Goal: Task Accomplishment & Management: Complete application form

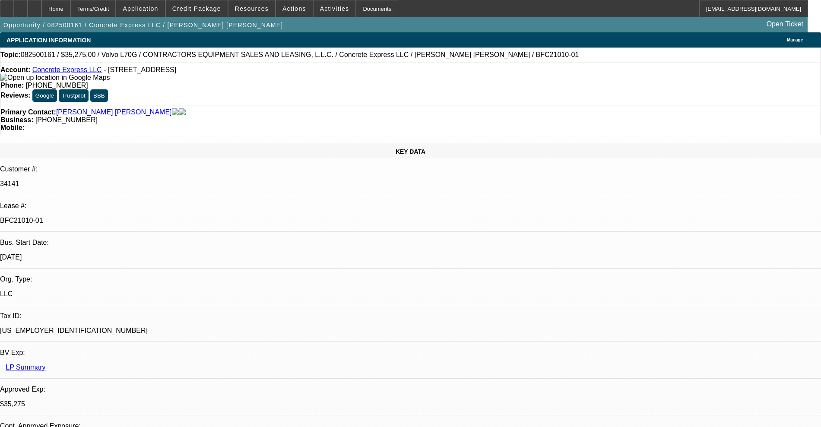
select select "0.15"
select select "2"
select select "0"
select select "6"
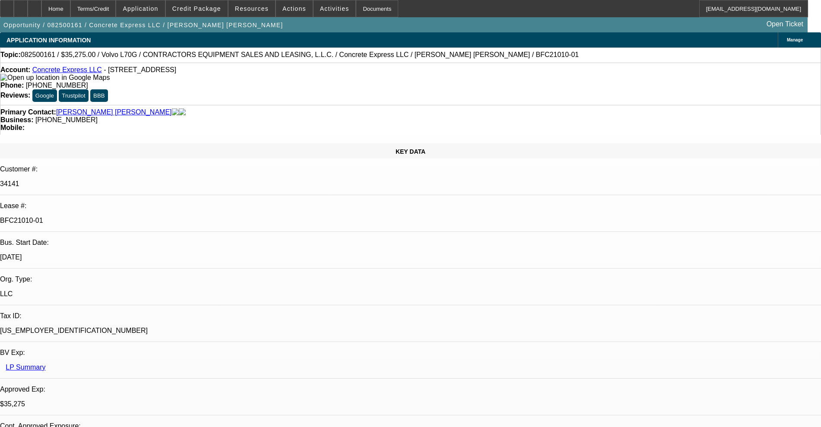
select select "0.15"
select select "2"
select select "0"
select select "6"
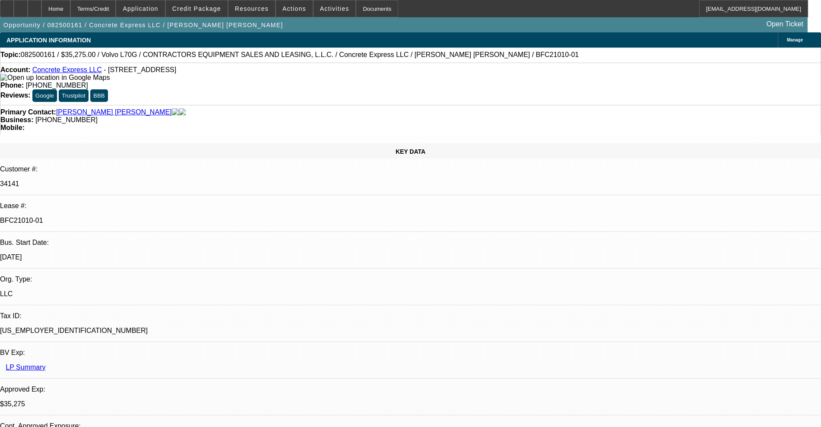
select select "0.2"
select select "2"
select select "0"
select select "6"
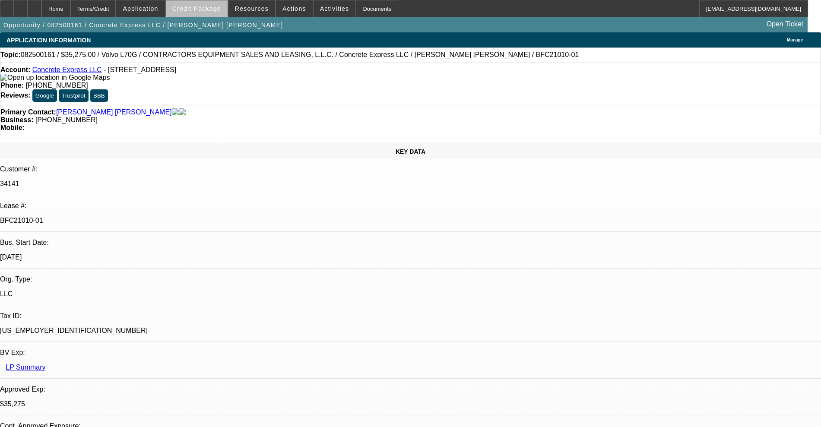
click at [215, 8] on span "Credit Package" at bounding box center [196, 8] width 49 height 7
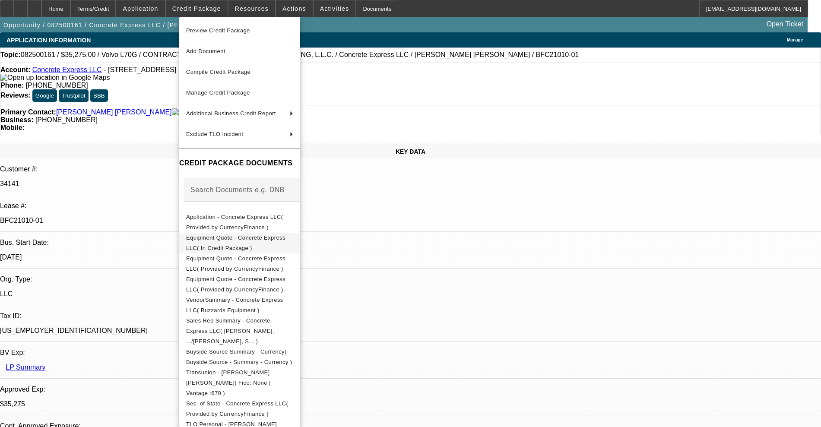
click at [252, 233] on button "Equipment Quote - Concrete Express LLC( In Credit Package )" at bounding box center [239, 243] width 121 height 21
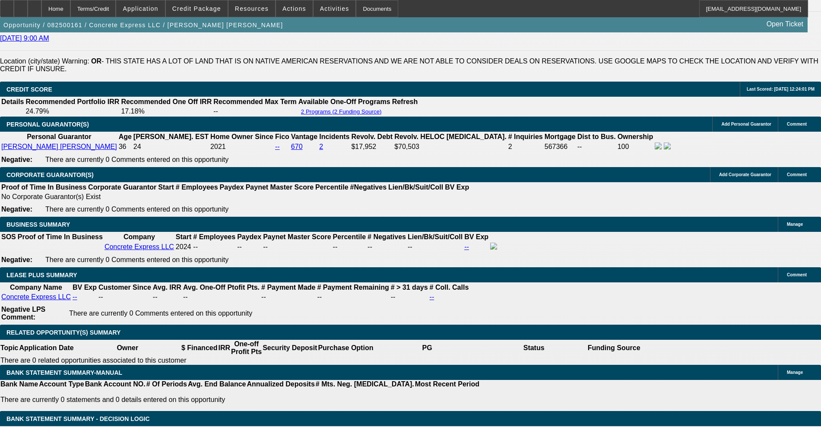
scroll to position [1295, 0]
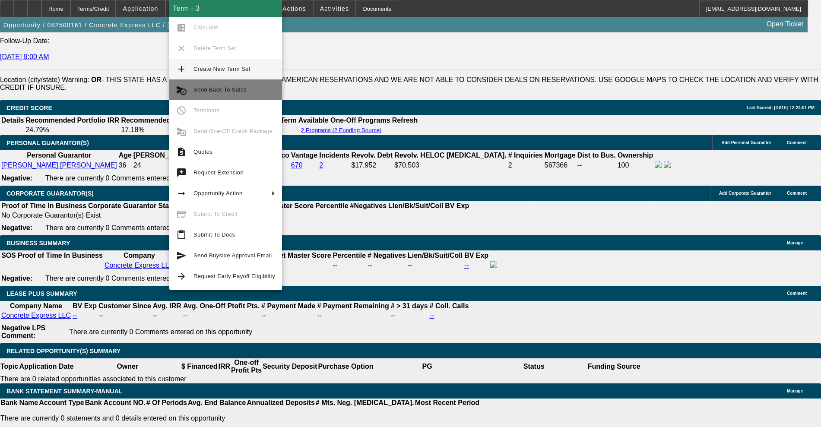
click at [258, 84] on button "cancel_schedule_send Send Back To Sales" at bounding box center [225, 89] width 113 height 21
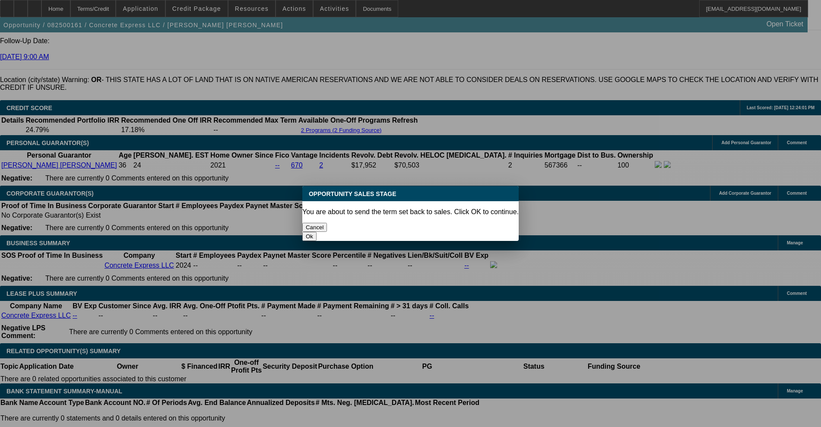
scroll to position [0, 0]
click at [317, 232] on button "Ok" at bounding box center [309, 236] width 14 height 9
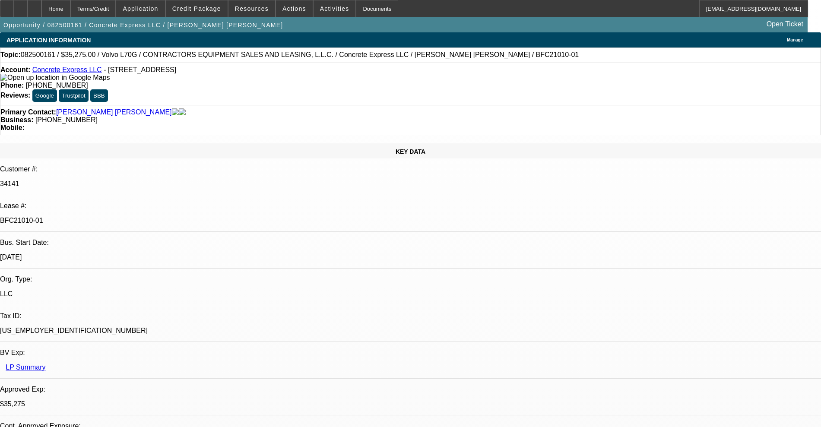
type textarea "customer didn't like equipment found something better"
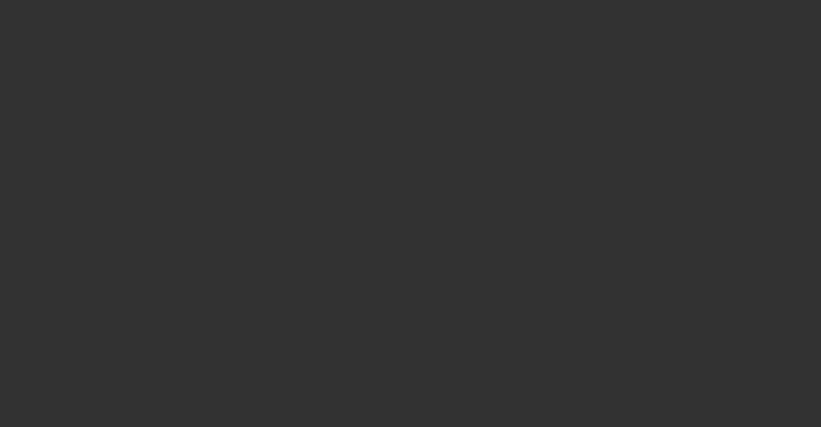
select select "0.15"
select select "2"
select select "0"
select select "6"
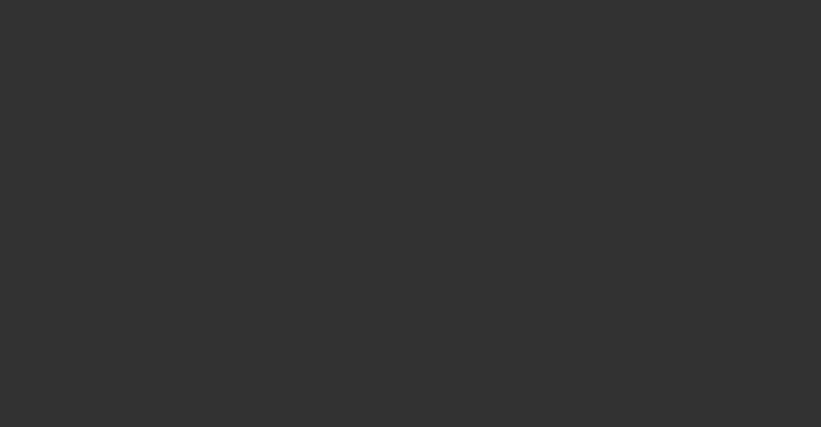
select select "0.15"
select select "2"
select select "0"
select select "6"
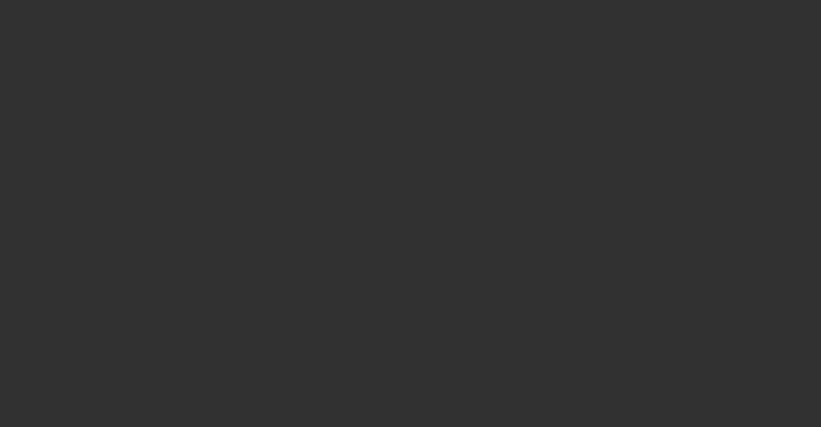
select select "0.2"
select select "2"
select select "0"
select select "6"
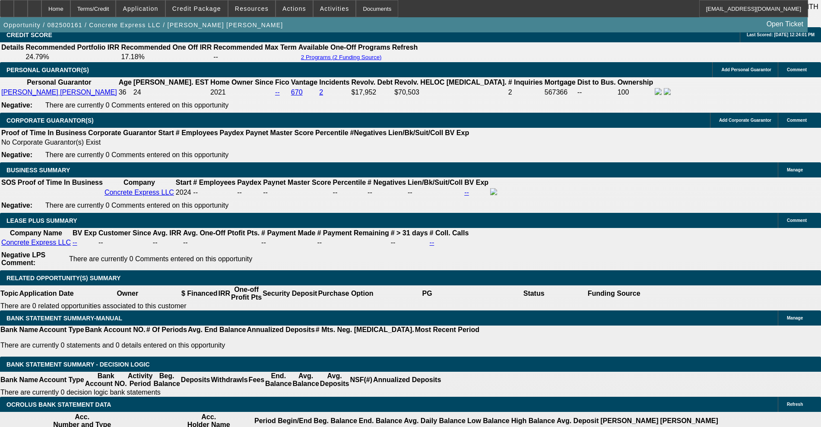
scroll to position [1349, 0]
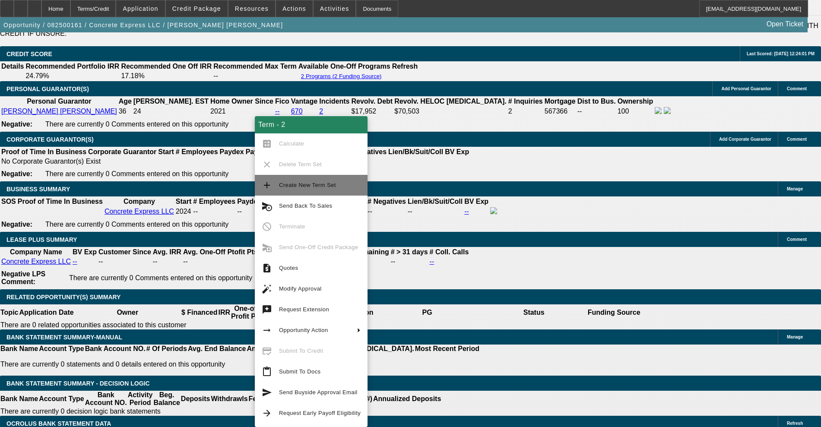
click at [280, 183] on span "Create New Term Set" at bounding box center [307, 185] width 57 height 6
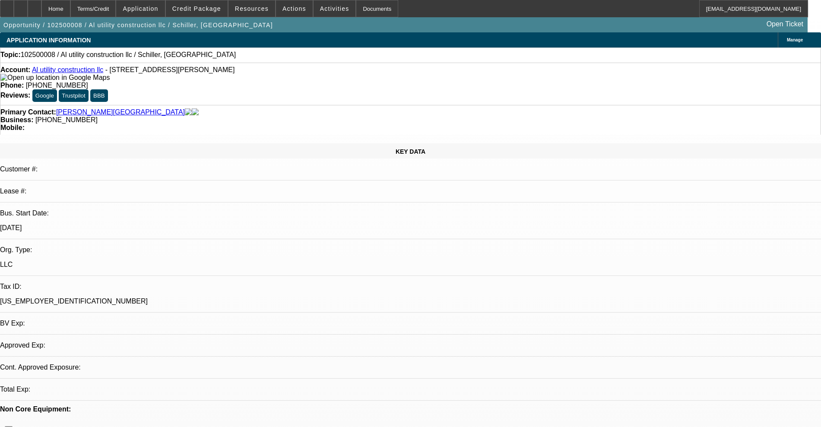
select select "0"
select select "2"
select select "0"
select select "6"
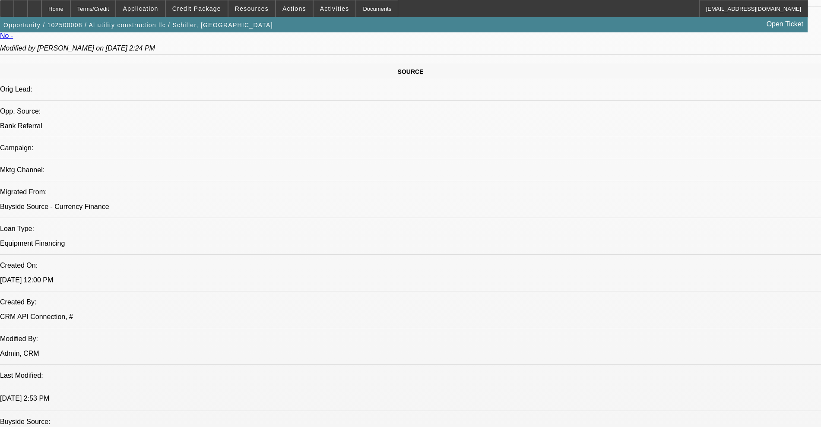
scroll to position [486, 0]
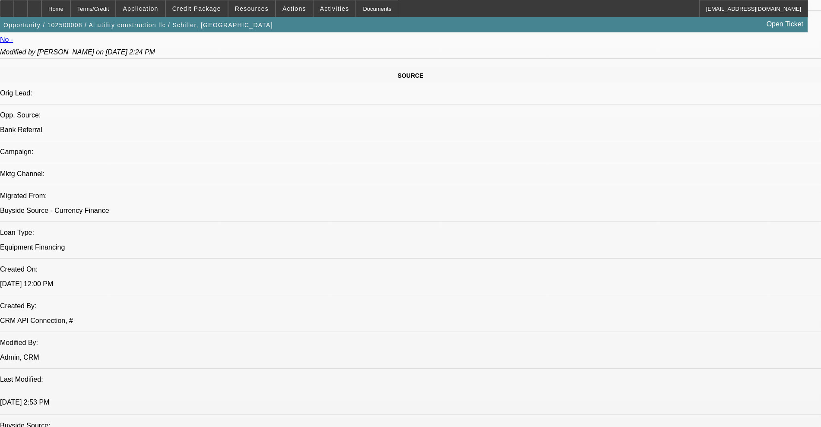
drag, startPoint x: 794, startPoint y: 392, endPoint x: 589, endPoint y: 383, distance: 204.9
copy tr "Request is too large for this profile. While there have been some improvements …"
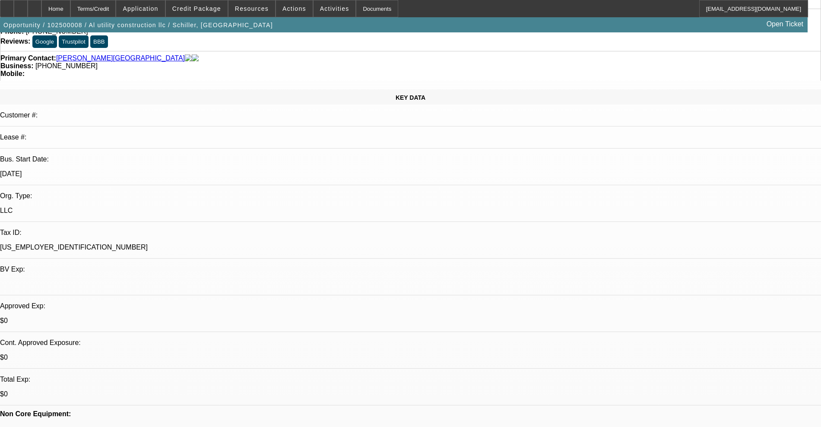
scroll to position [324, 0]
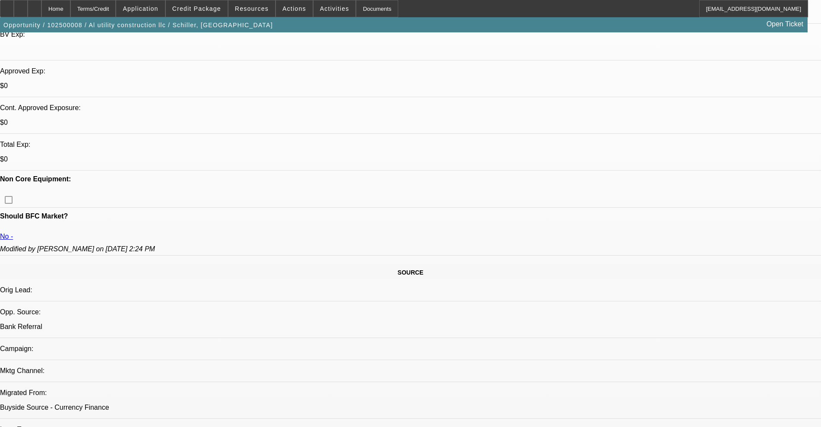
scroll to position [270, 0]
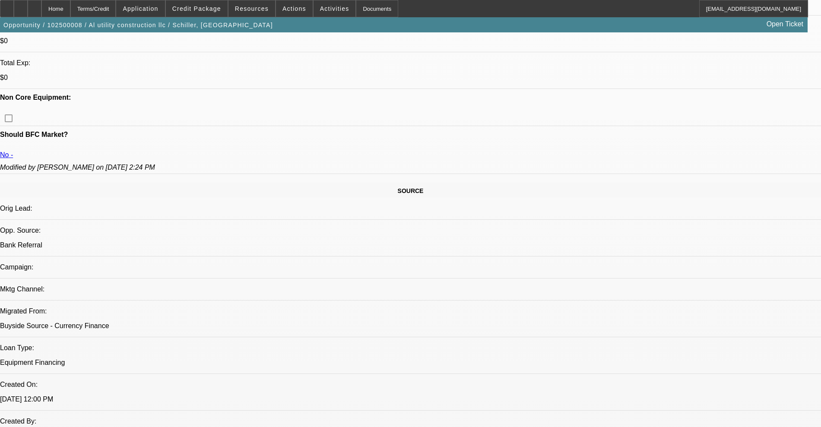
scroll to position [432, 0]
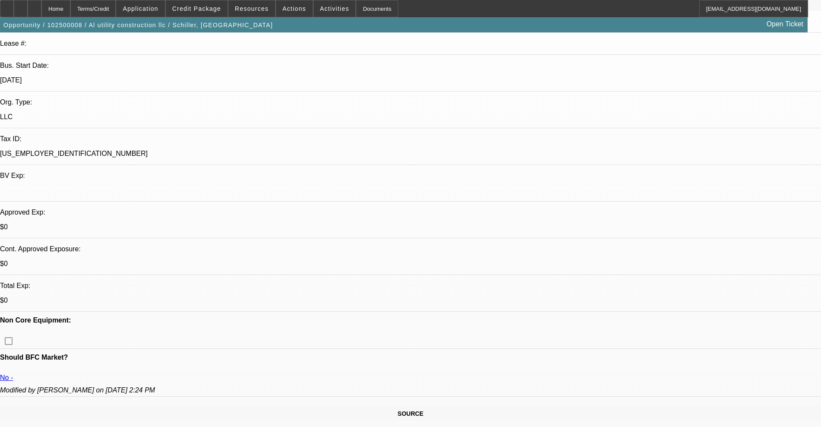
scroll to position [54, 0]
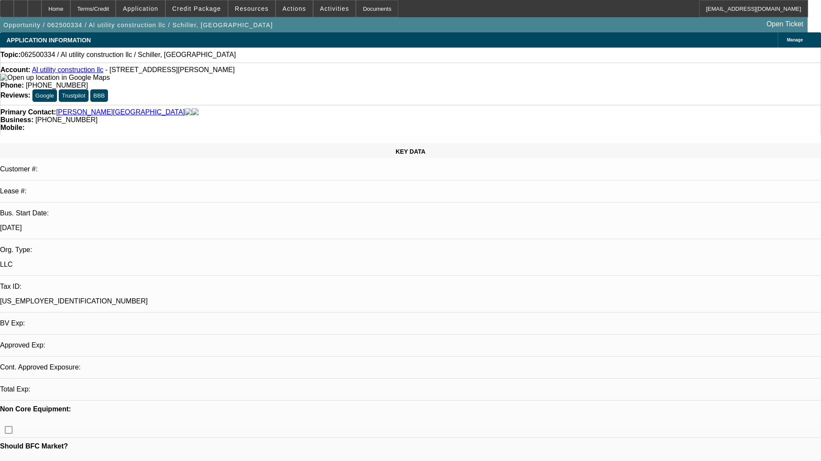
select select "0"
select select "2"
select select "0"
select select "6"
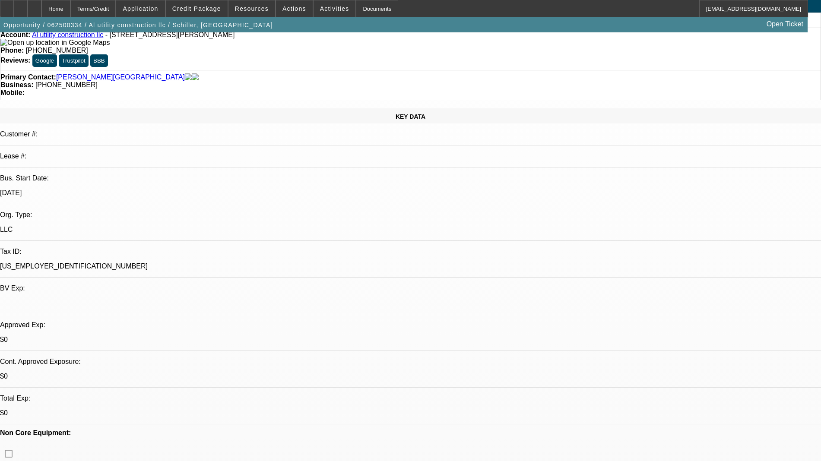
scroll to position [54, 0]
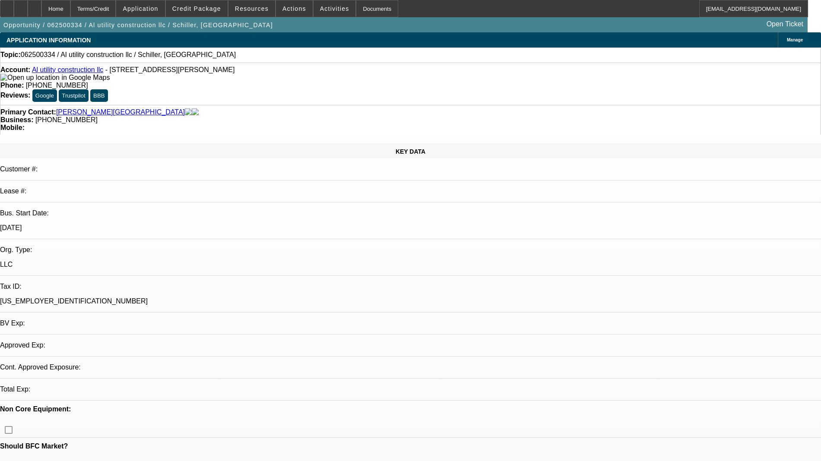
select select "0"
select select "2"
select select "0"
select select "6"
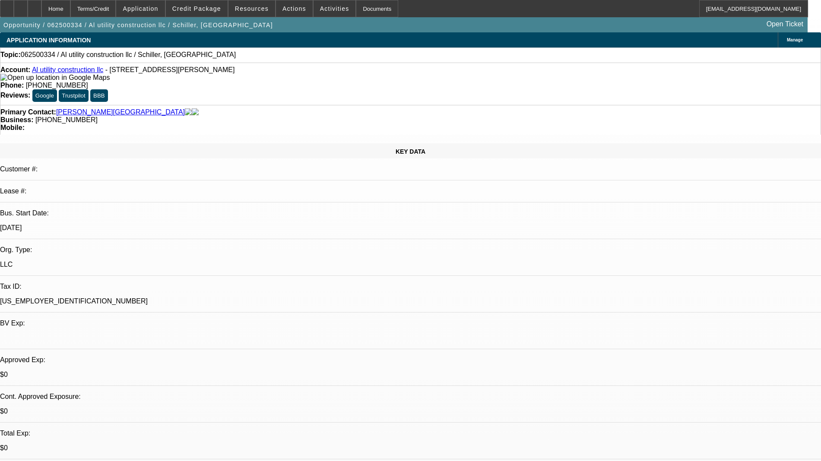
select select "0"
select select "2"
select select "0"
select select "6"
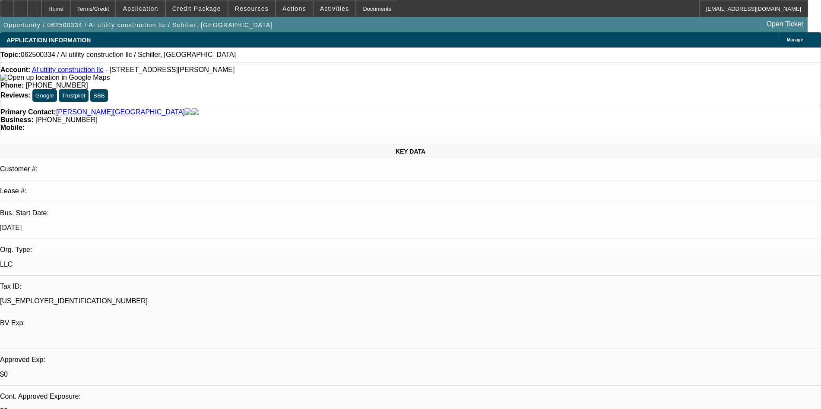
scroll to position [54, 0]
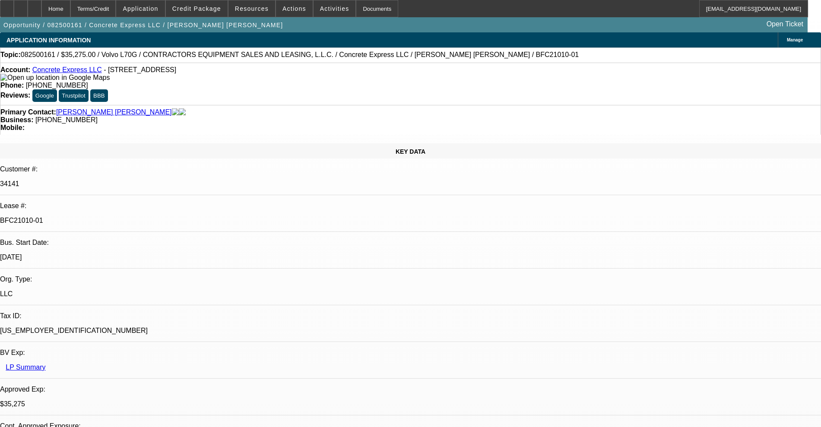
select select "0.15"
select select "2"
select select "0"
select select "6"
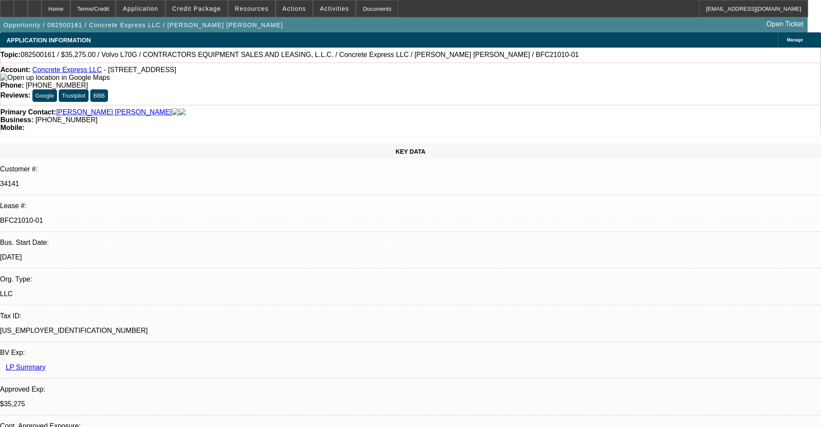
select select "0.15"
select select "2"
select select "0"
select select "6"
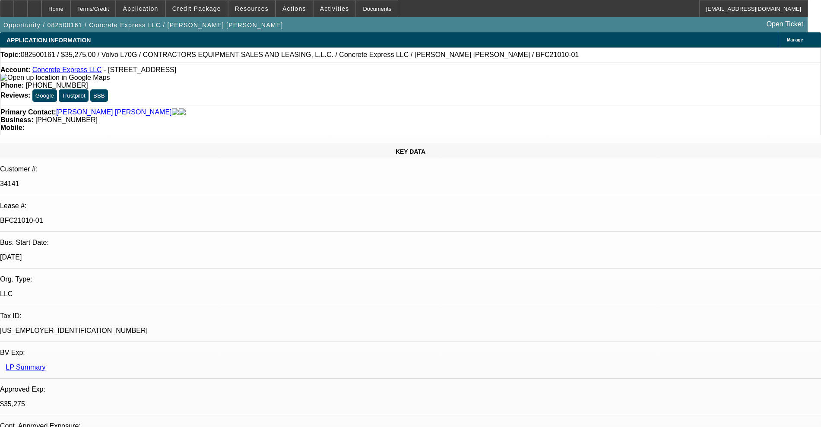
select select "0.15"
select select "2"
select select "0"
select select "6"
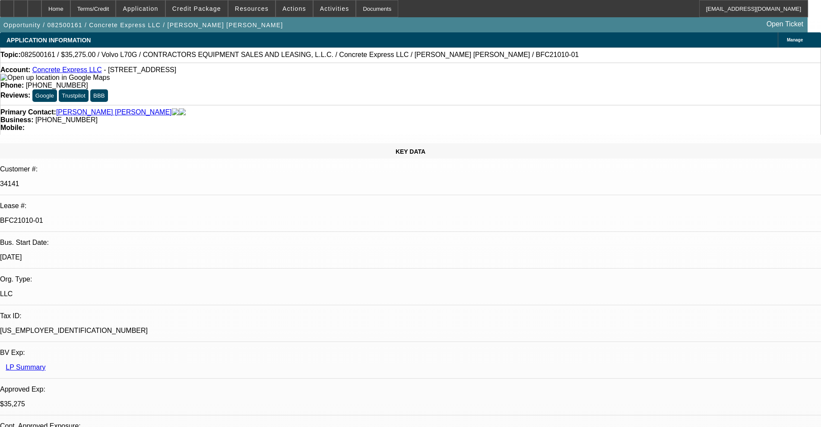
select select "0.2"
select select "2"
select select "0"
select select "6"
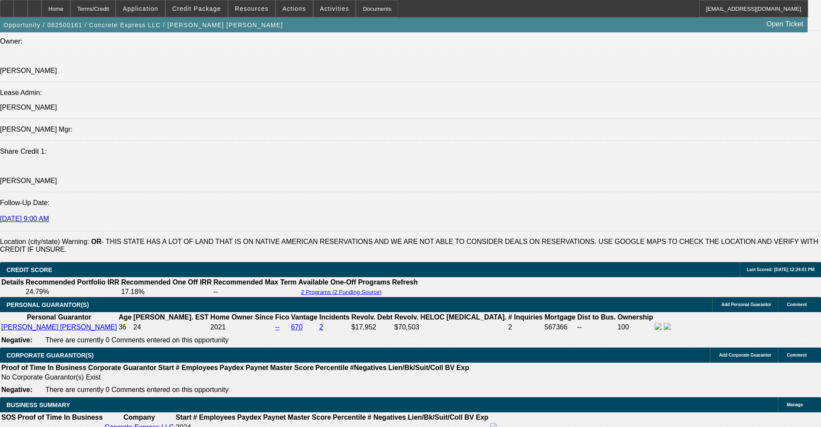
scroll to position [1349, 0]
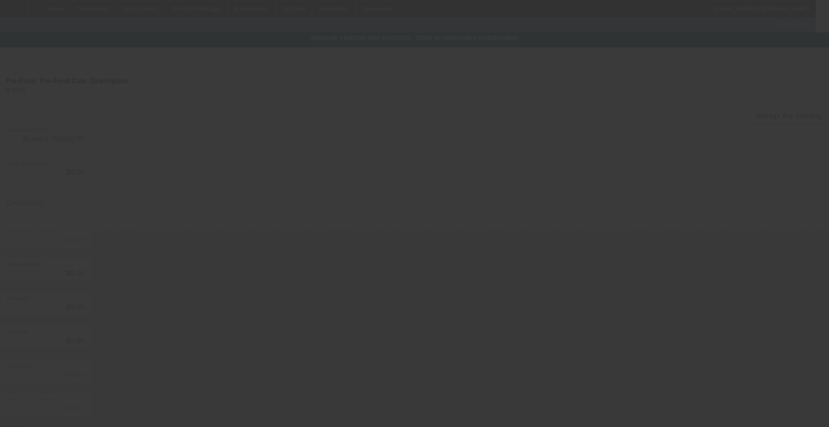
type input "$41,500.00"
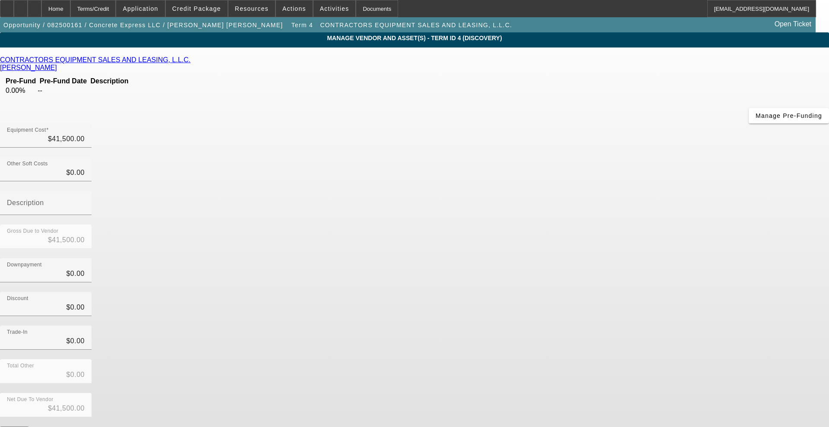
click at [193, 64] on link at bounding box center [191, 60] width 2 height 8
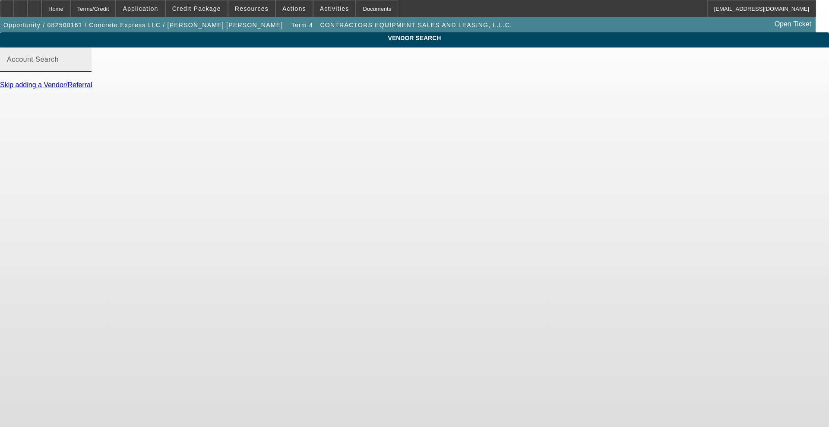
click at [85, 61] on div "Account Search" at bounding box center [46, 59] width 78 height 24
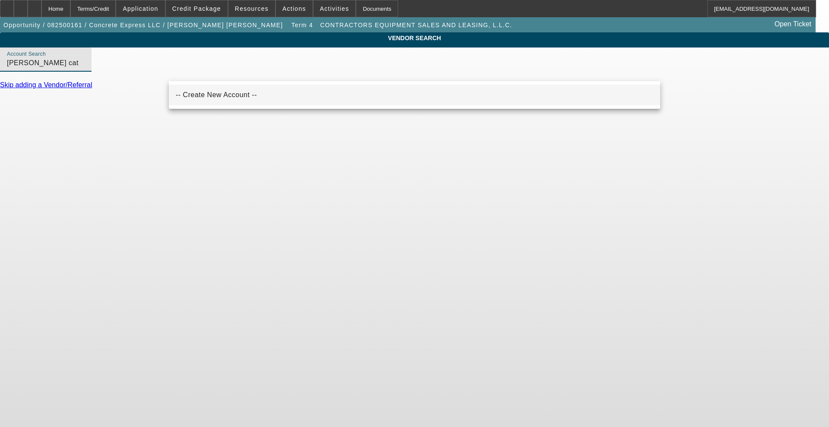
click at [199, 99] on span "-- Create New Account --" at bounding box center [216, 95] width 81 height 10
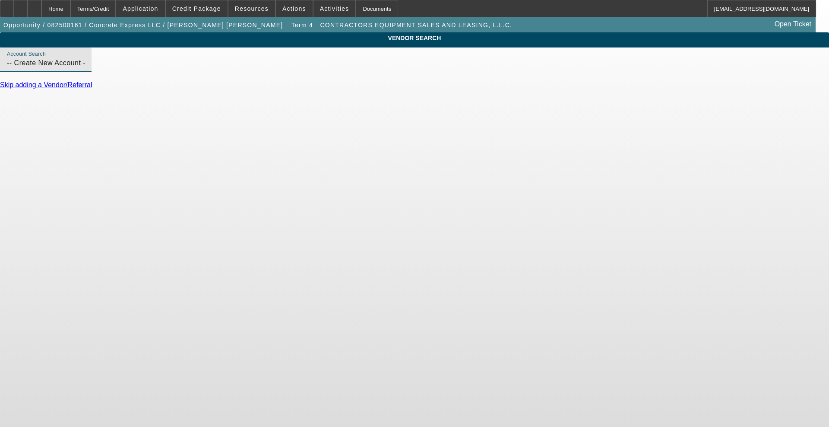
drag, startPoint x: 246, startPoint y: 77, endPoint x: 44, endPoint y: 85, distance: 202.7
click at [44, 85] on div "VENDOR SEARCH Account Search -- Create New Account -- Skip adding a Vendor/Refe…" at bounding box center [414, 64] width 829 height 64
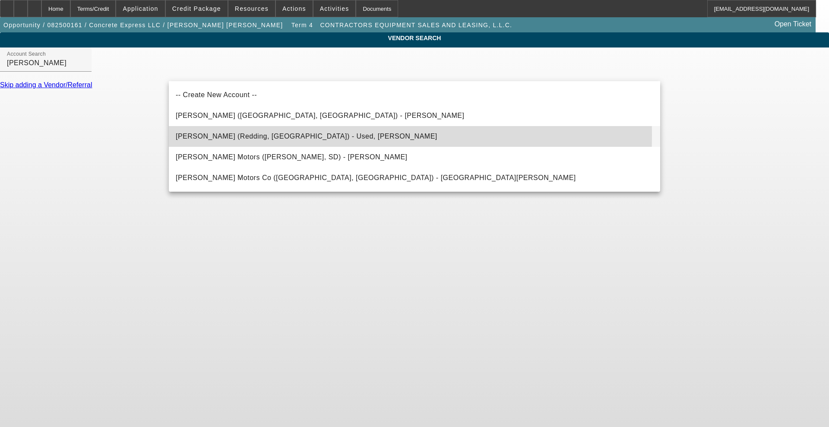
click at [191, 135] on span "Peterson (Redding, CA) - Used, Peterson" at bounding box center [307, 136] width 262 height 7
type input "Peterson (Redding, CA) - Used, Peterson"
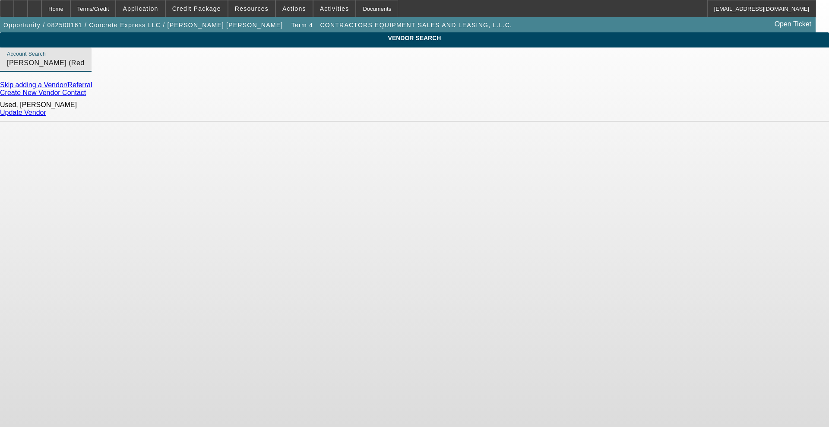
click at [46, 112] on link "Update Vendor" at bounding box center [23, 112] width 46 height 7
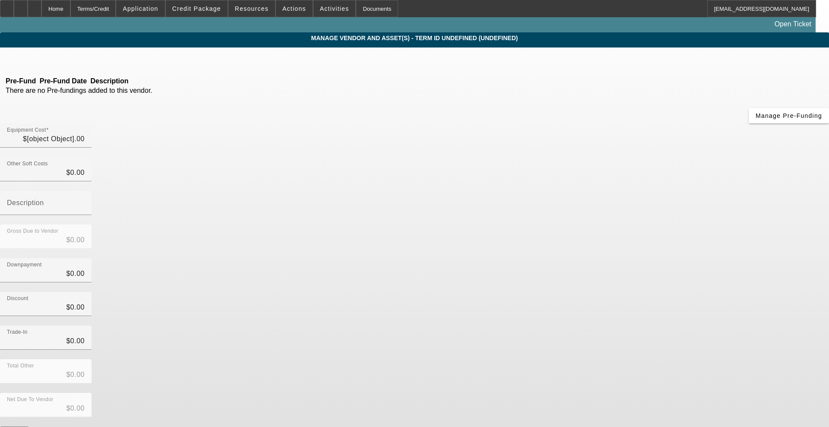
type input "$41,500.00"
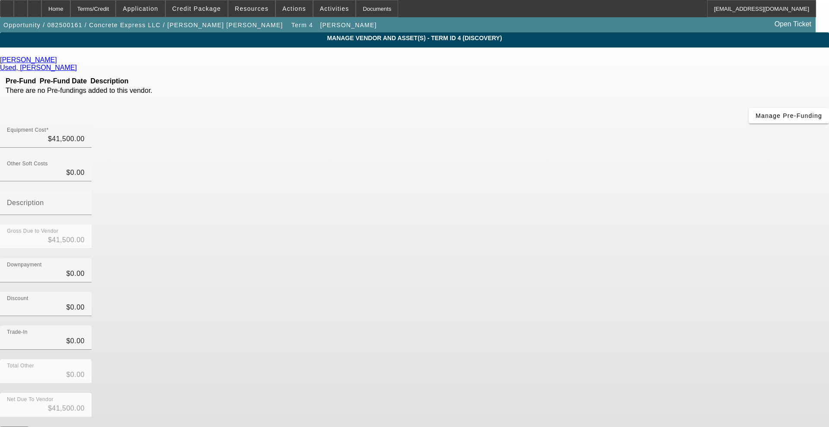
click at [57, 63] on link "[PERSON_NAME]" at bounding box center [28, 60] width 57 height 8
click at [756, 119] on span "Manage Pre-Funding" at bounding box center [789, 115] width 66 height 7
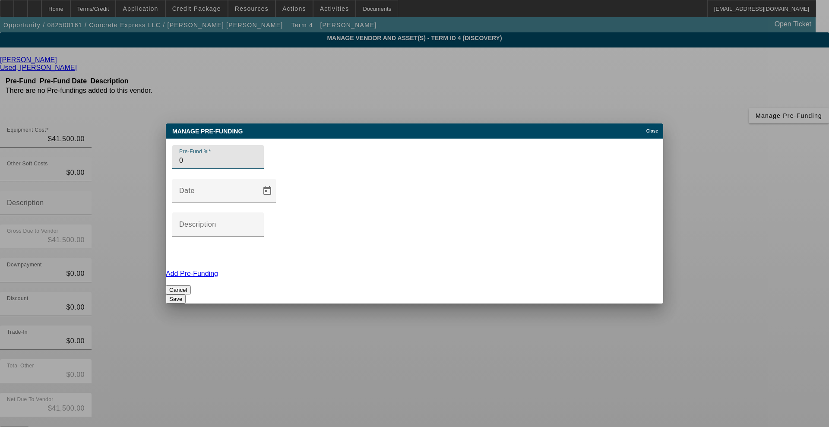
type input "0"
click at [186, 294] on button "Save" at bounding box center [176, 298] width 20 height 9
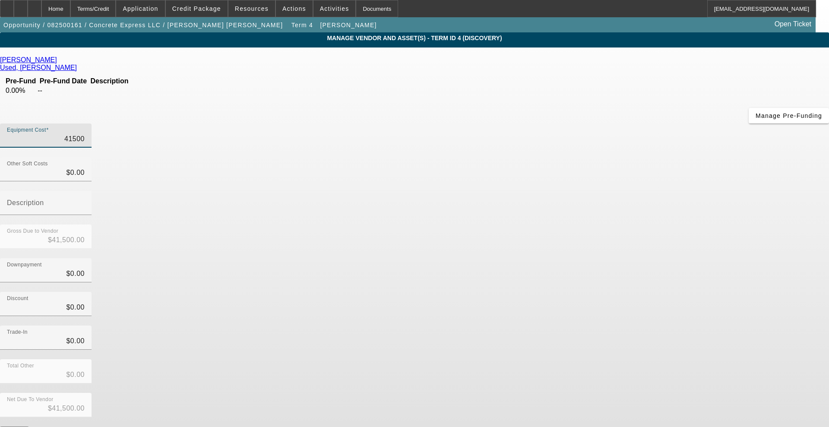
drag, startPoint x: 475, startPoint y: 76, endPoint x: 600, endPoint y: 41, distance: 129.2
click at [600, 41] on div "MANAGE VENDOR AND ASSET(S) - Term ID 4 (Discovery) Remove Vendor Peterson Used,…" at bounding box center [414, 264] width 829 height 464
type input "6"
type input "$6.00"
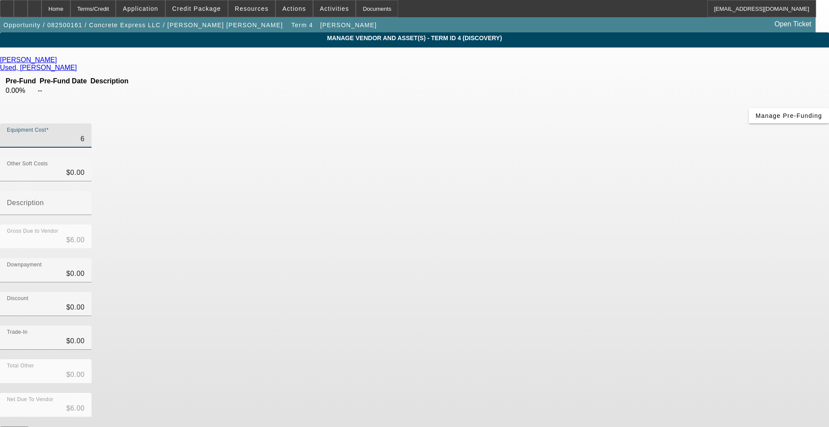
type input "69"
type input "$69.00"
type input "695"
type input "$695.00"
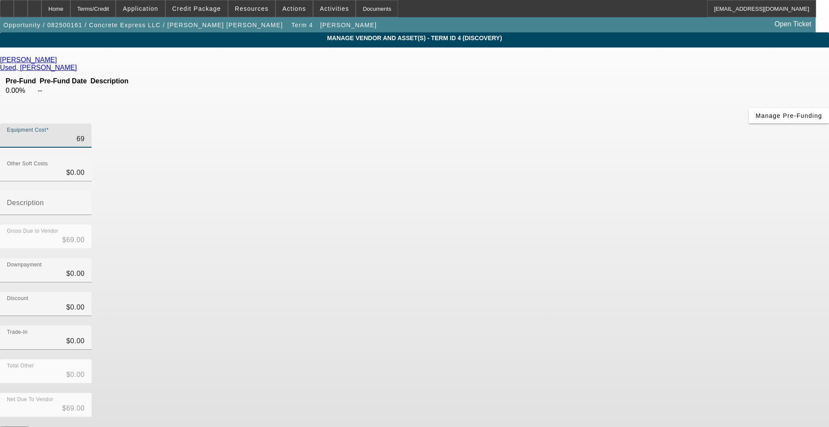
type input "$695.00"
type input "6950"
type input "$6,950.00"
type input "69500"
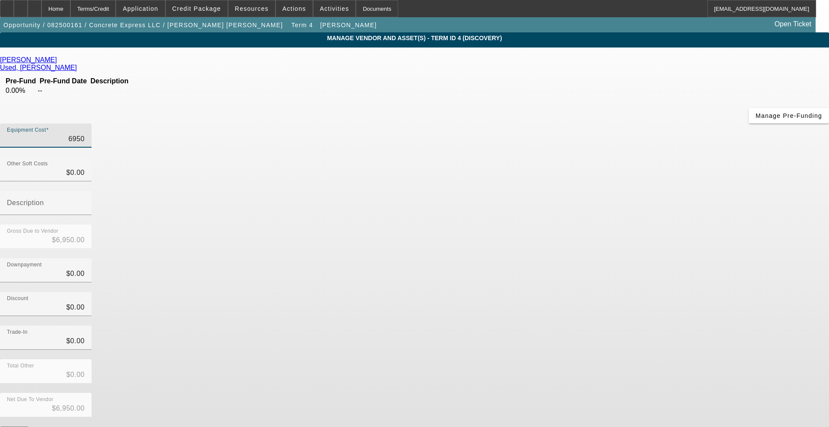
type input "$69,500.00"
click at [642, 258] on div "Downpayment $0.00" at bounding box center [414, 275] width 829 height 34
drag, startPoint x: 599, startPoint y: 334, endPoint x: 562, endPoint y: 260, distance: 83.0
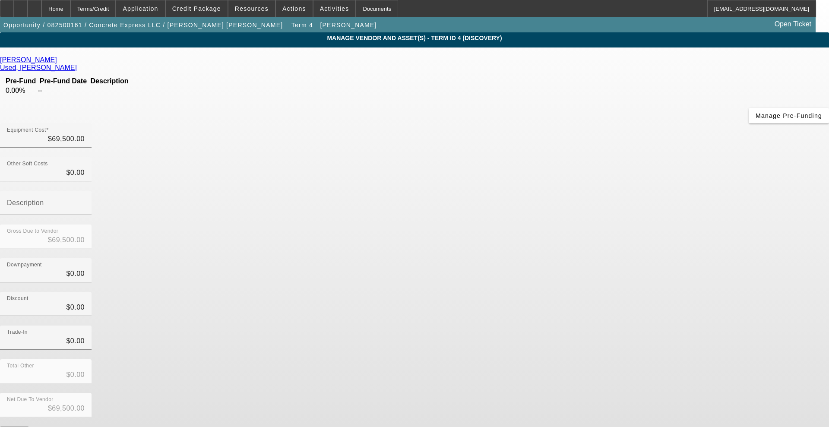
click at [563, 269] on div "Equipment Cost $69,500.00 Other Soft Costs $0.00 Description Gross Due to Vendo…" at bounding box center [414, 283] width 829 height 321
drag, startPoint x: 562, startPoint y: 260, endPoint x: 567, endPoint y: 248, distance: 12.8
click at [567, 326] on div "Trade-In $0.00" at bounding box center [414, 343] width 829 height 34
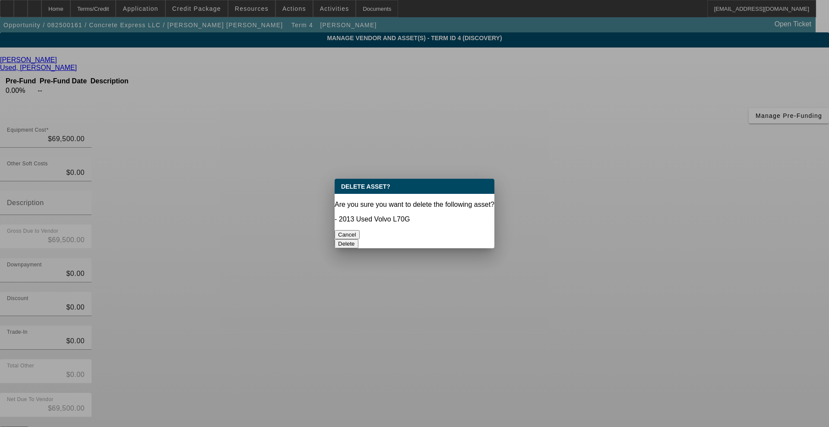
click at [358, 239] on button "Delete" at bounding box center [347, 243] width 24 height 9
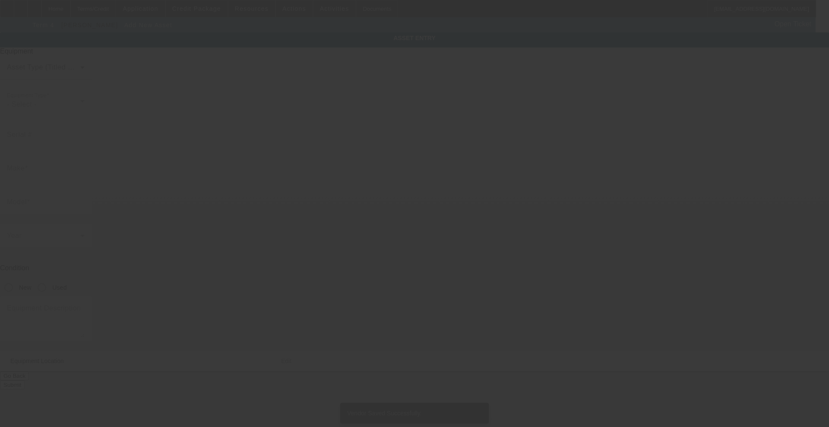
type input "294 S Walnut St"
type input "Canby"
type input "97013"
type input "Clackamas"
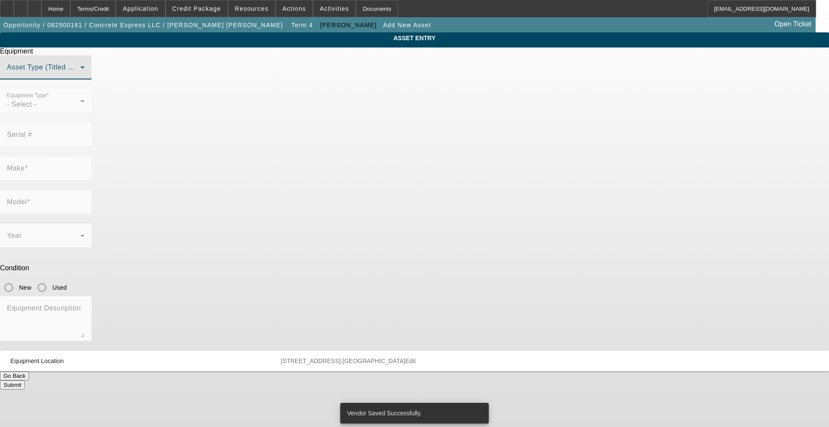
click at [80, 76] on span at bounding box center [43, 71] width 73 height 10
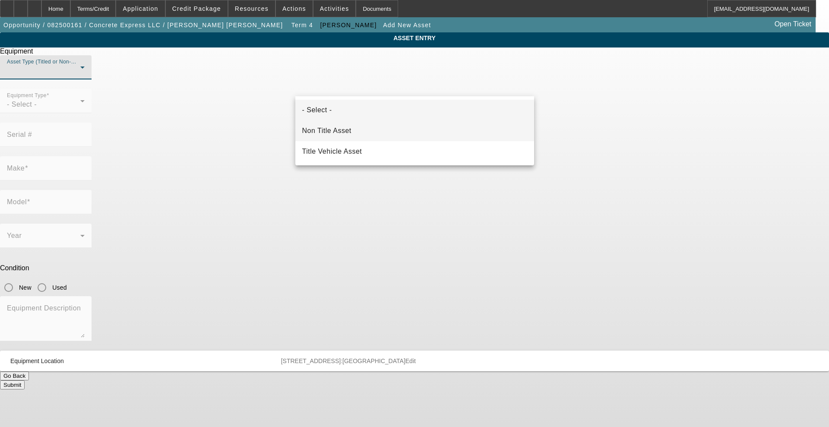
click at [353, 130] on mat-option "Non Title Asset" at bounding box center [414, 130] width 239 height 21
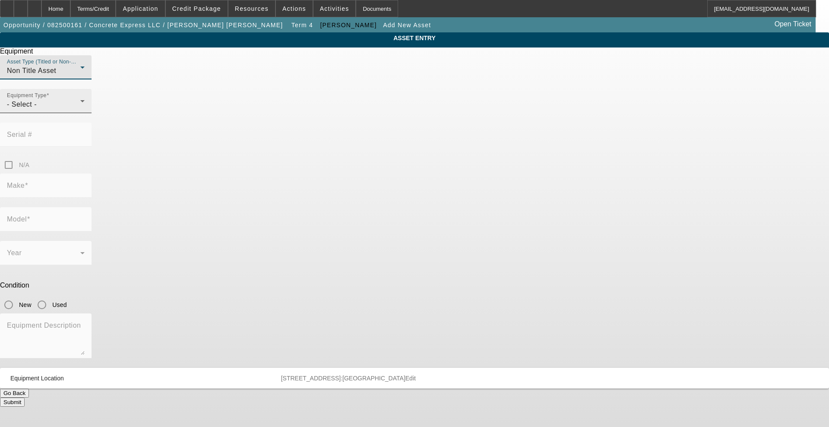
click at [80, 110] on div "- Select -" at bounding box center [43, 104] width 73 height 10
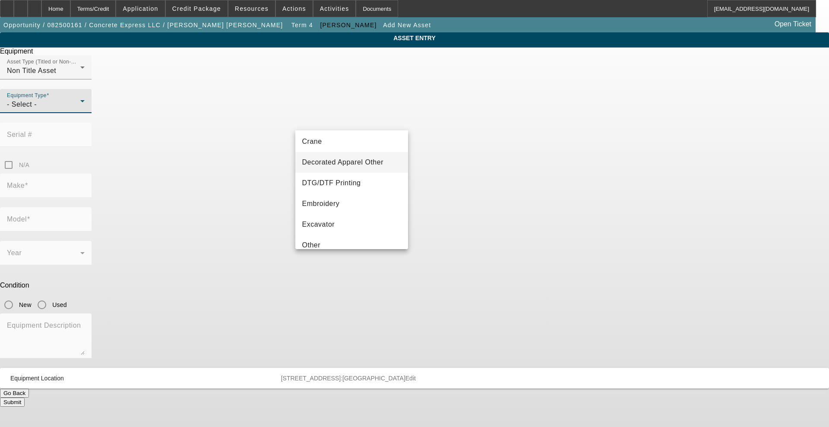
scroll to position [108, 0]
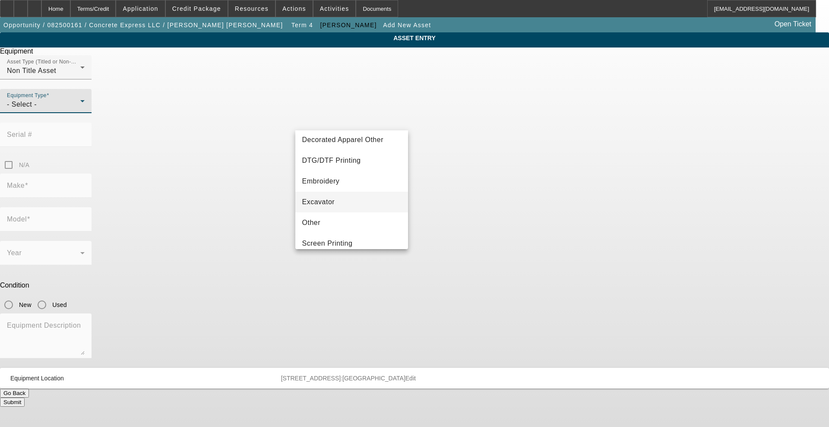
click at [355, 202] on mat-option "Excavator" at bounding box center [351, 202] width 113 height 21
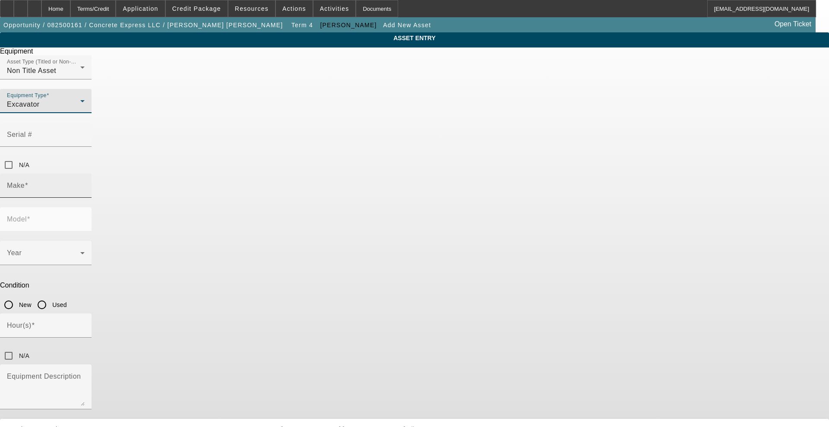
click at [85, 184] on input "Make" at bounding box center [46, 189] width 78 height 10
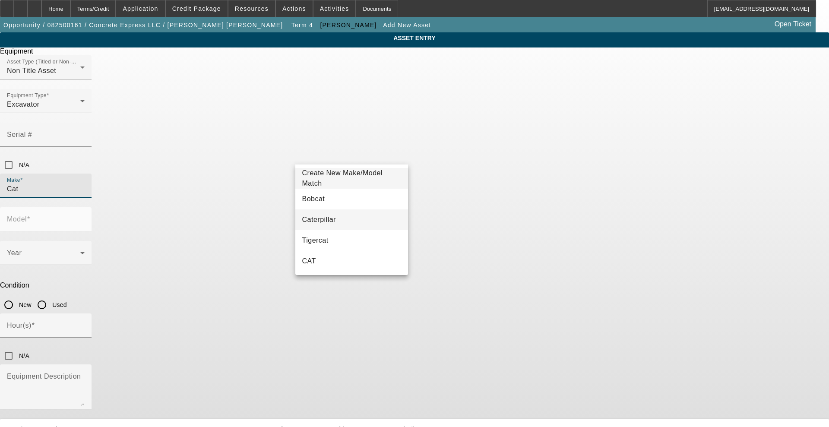
click at [339, 225] on mat-option "Caterpillar" at bounding box center [351, 219] width 113 height 21
type input "Caterpillar"
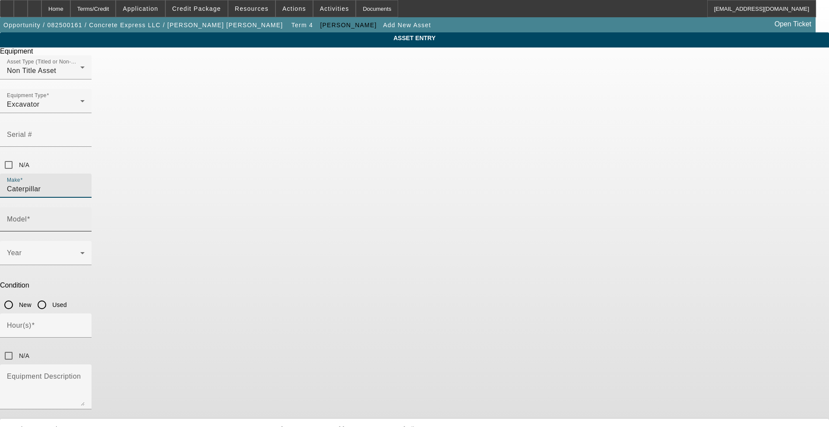
click at [27, 215] on mat-label "Model" at bounding box center [17, 218] width 20 height 7
click at [85, 218] on input "Model" at bounding box center [46, 223] width 78 height 10
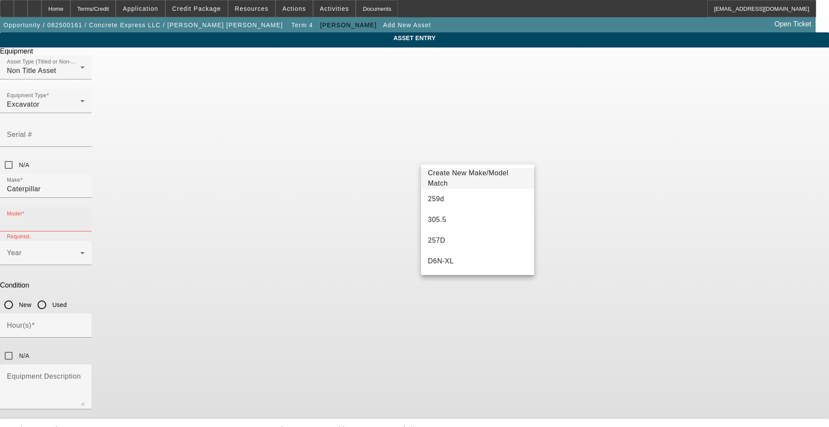
click at [85, 207] on div "Model" at bounding box center [46, 219] width 78 height 24
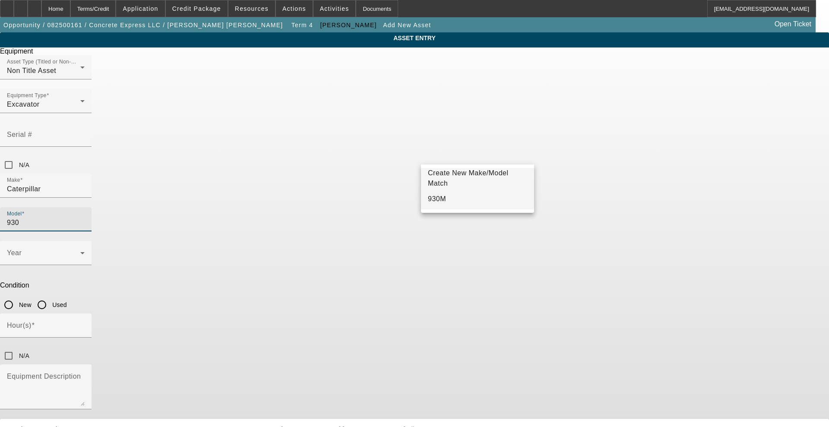
click at [477, 201] on mat-option "930M" at bounding box center [477, 199] width 113 height 21
type input "930M"
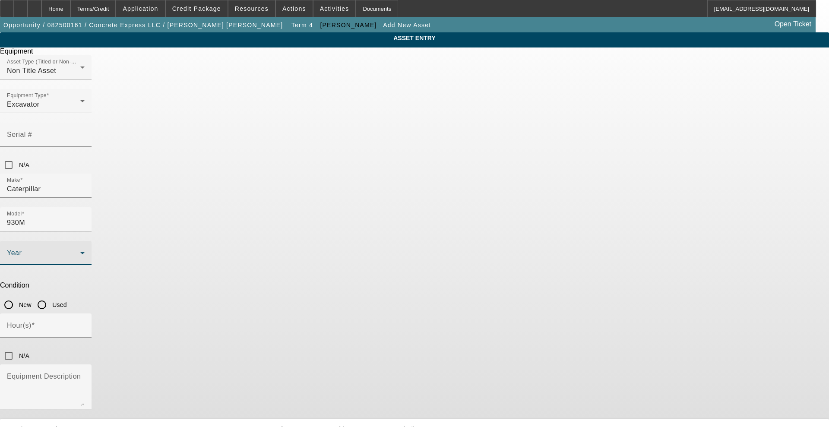
click at [80, 251] on span at bounding box center [43, 256] width 73 height 10
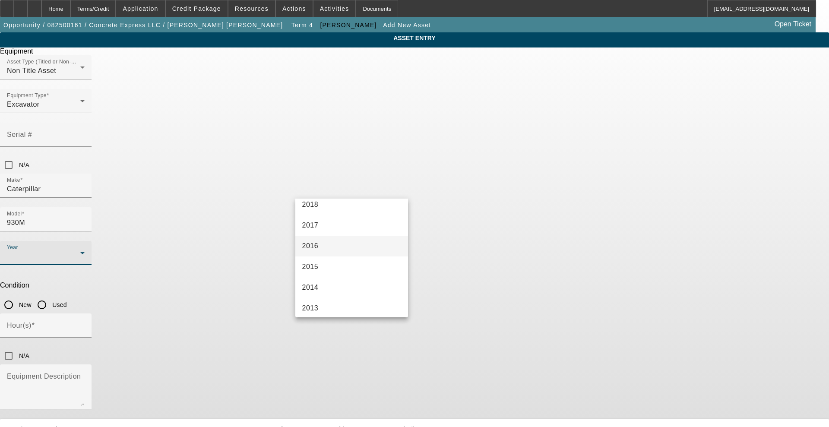
scroll to position [216, 0]
click at [315, 219] on span "2017" at bounding box center [310, 224] width 16 height 10
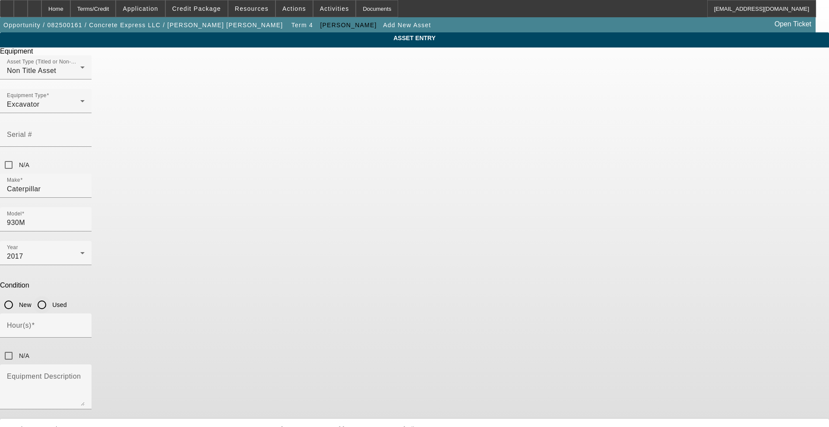
click at [51, 296] on input "Used" at bounding box center [41, 304] width 17 height 17
radio input "true"
click at [85, 324] on input "Hour(s)" at bounding box center [46, 329] width 78 height 10
click at [32, 131] on mat-label "Serial #" at bounding box center [19, 134] width 25 height 7
click at [85, 133] on input "Serial #" at bounding box center [46, 138] width 78 height 10
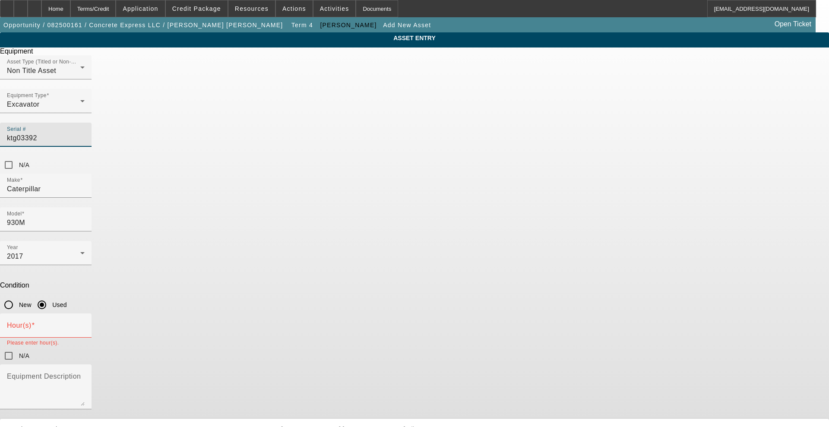
type input "KTG03392"
click at [85, 313] on div "Hour(s)" at bounding box center [46, 325] width 78 height 24
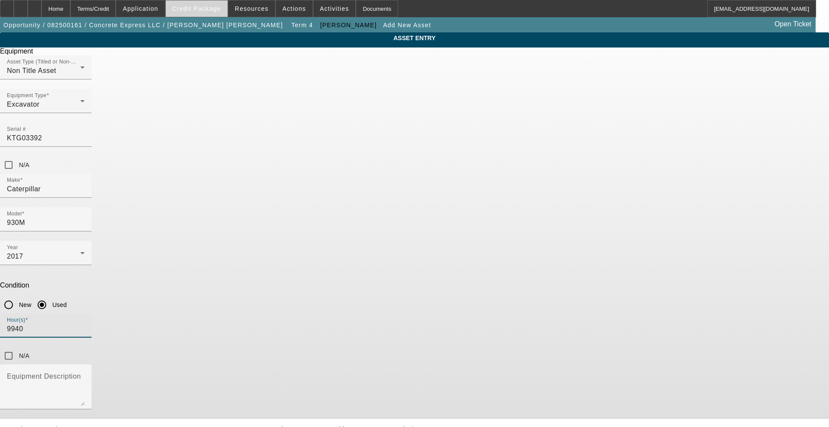
type input "9940"
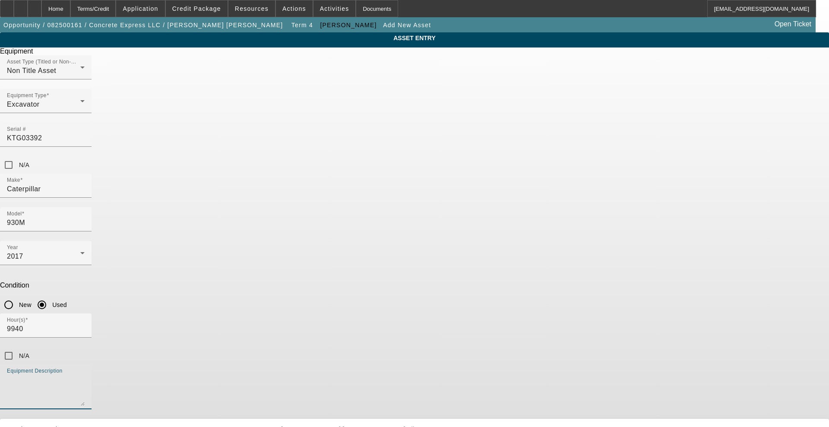
click at [85, 375] on textarea "Equipment Description" at bounding box center [46, 390] width 78 height 31
paste textarea "BUCKET-GP, 3.8 YD3, FUS HYD,3V,COUPLER READY,STD LIFT LANE 3 ORDER Online Owner…"
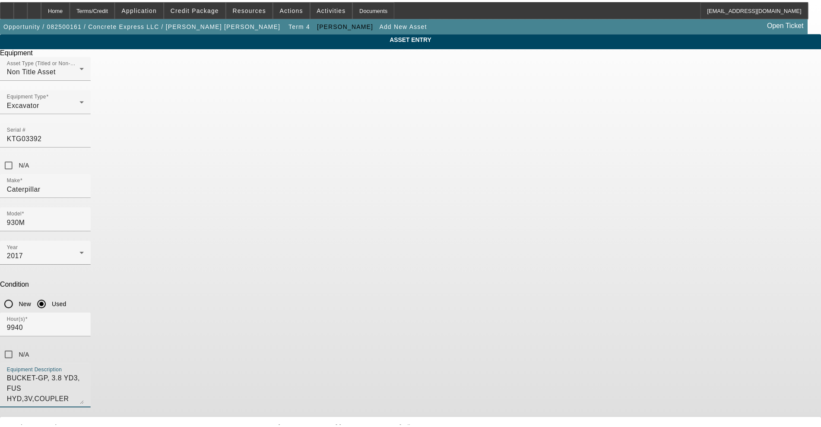
scroll to position [153, 0]
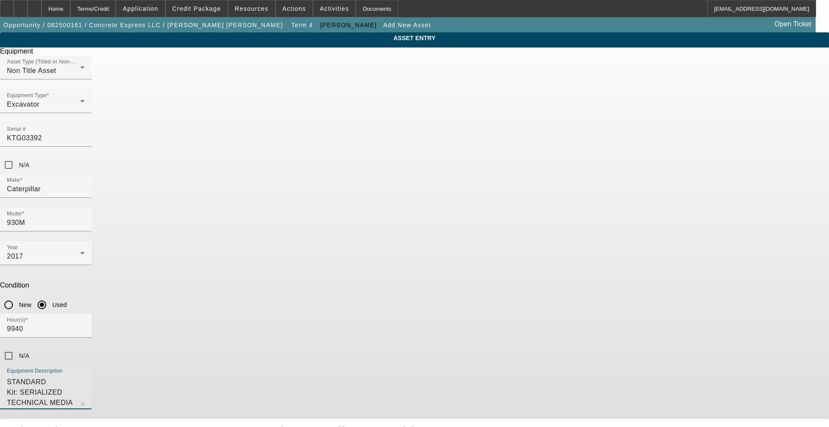
type textarea "BUCKET-GP, 3.8 YD3, FUS HYD,3V,COUPLER READY,STD LIFT LANE 3 ORDER Online Owner…"
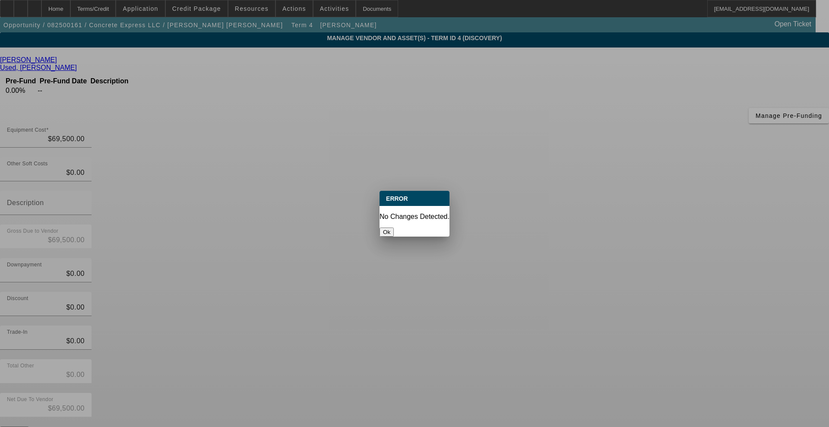
click at [394, 228] on button "Ok" at bounding box center [387, 232] width 14 height 9
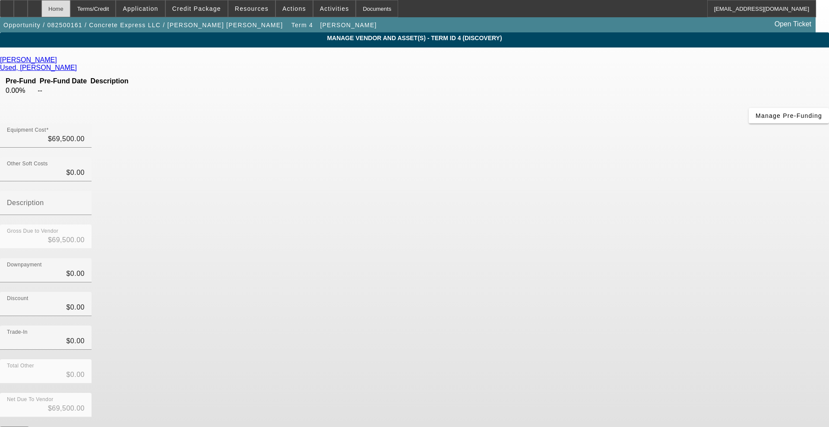
click at [70, 12] on div "Home" at bounding box center [55, 8] width 29 height 17
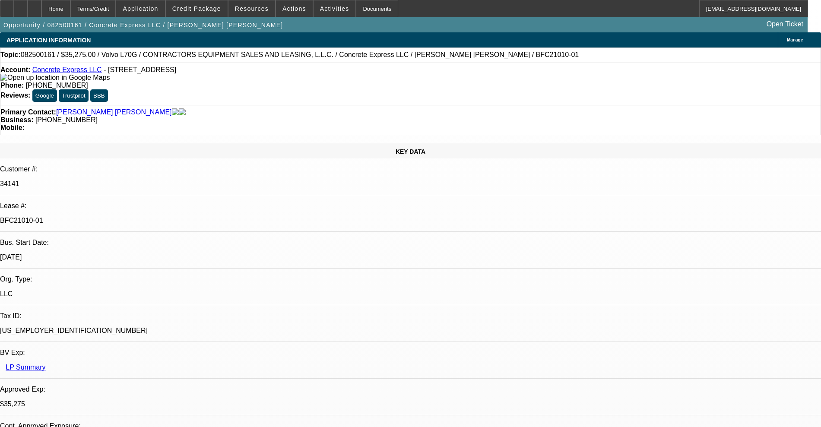
select select "0.15"
select select "2"
select select "0"
select select "6"
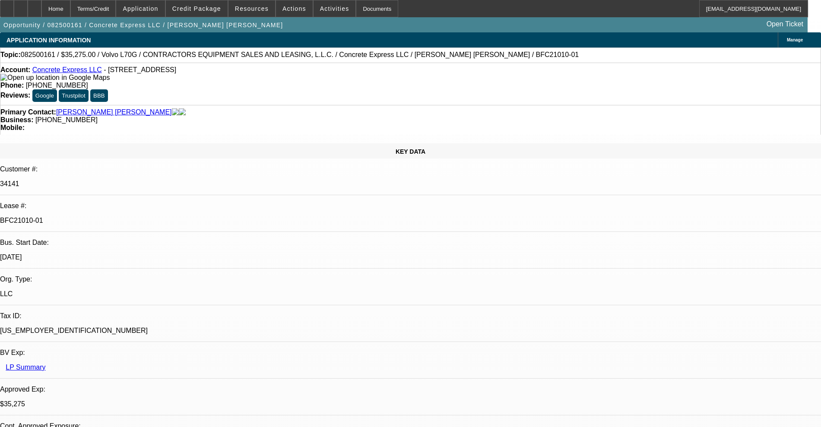
select select "0.15"
select select "2"
select select "0"
select select "6"
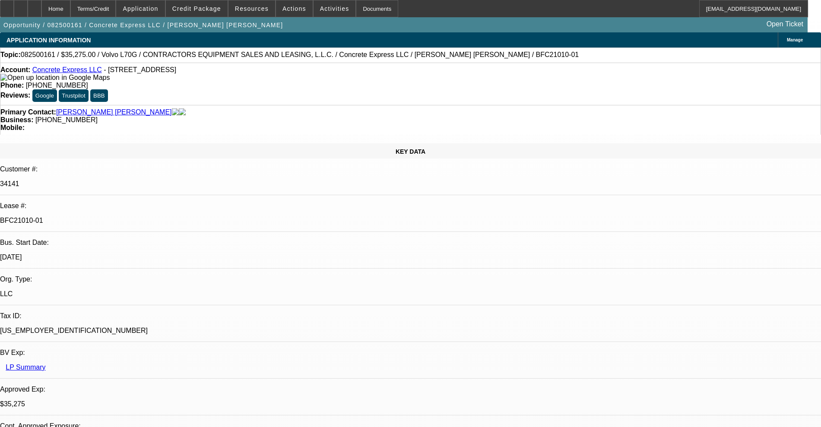
select select "0.15"
select select "2"
select select "0"
select select "6"
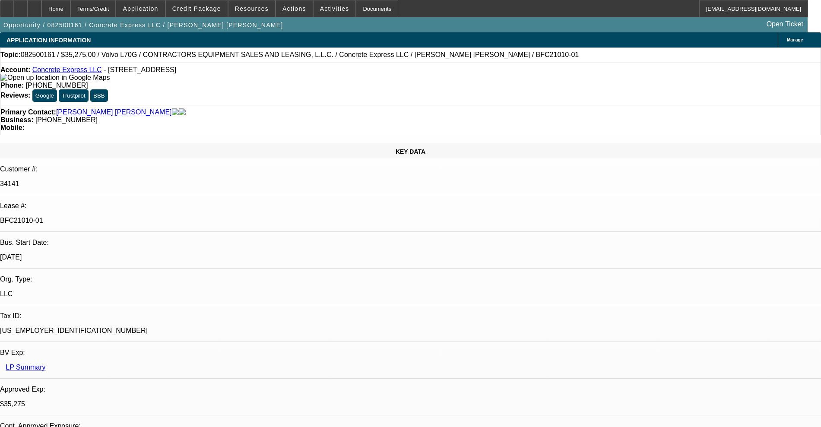
select select "0.2"
select select "2"
select select "0"
select select "6"
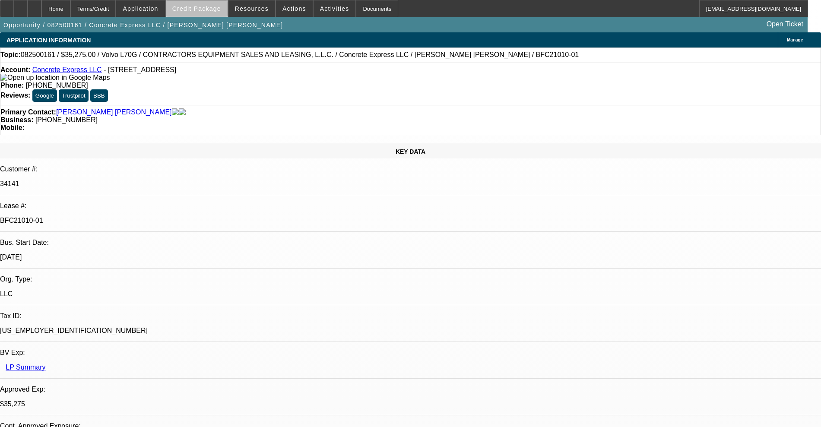
click at [226, 14] on span at bounding box center [197, 8] width 62 height 21
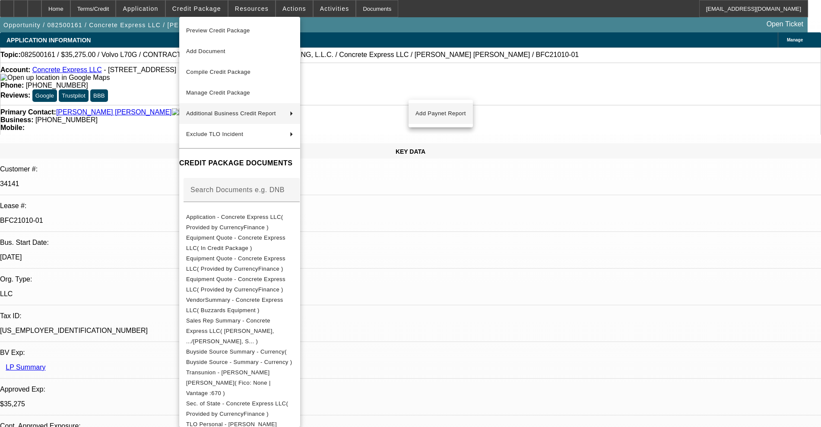
click at [462, 120] on button "Add Paynet Report" at bounding box center [440, 113] width 64 height 21
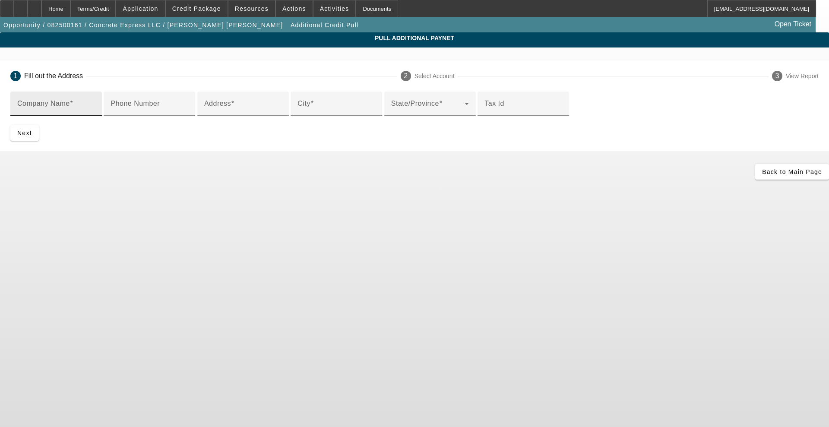
click at [95, 101] on div "Company Name" at bounding box center [56, 104] width 78 height 24
type input "Peterson Cat"
click at [218, 107] on mat-label "Address" at bounding box center [217, 103] width 27 height 7
click at [218, 112] on input "Address" at bounding box center [243, 107] width 78 height 10
paste input "3400 N State St, Ukiah, CA 95482"
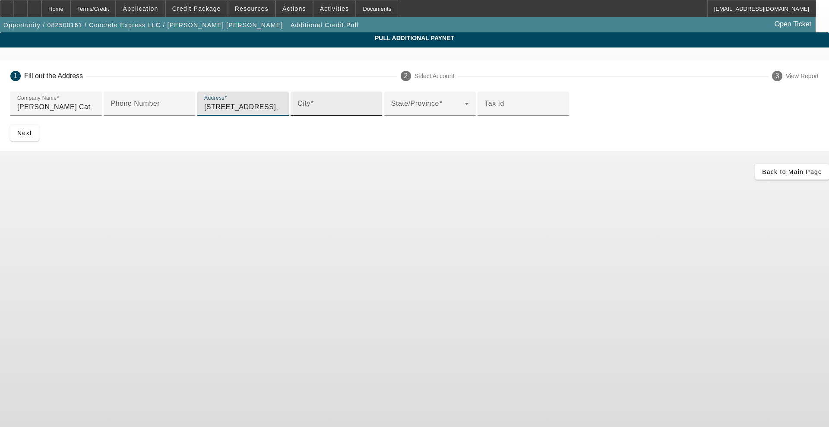
type input "3400 N State St,"
click at [298, 112] on input "City" at bounding box center [337, 107] width 78 height 10
type input "ukiah"
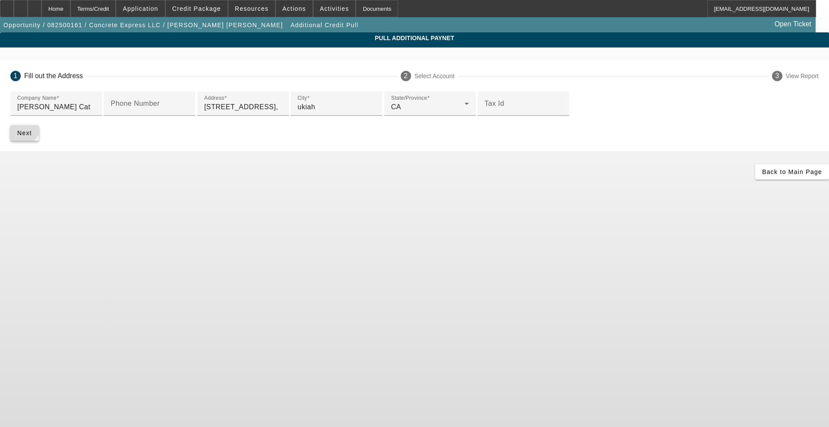
click at [39, 143] on span "submit" at bounding box center [24, 133] width 28 height 21
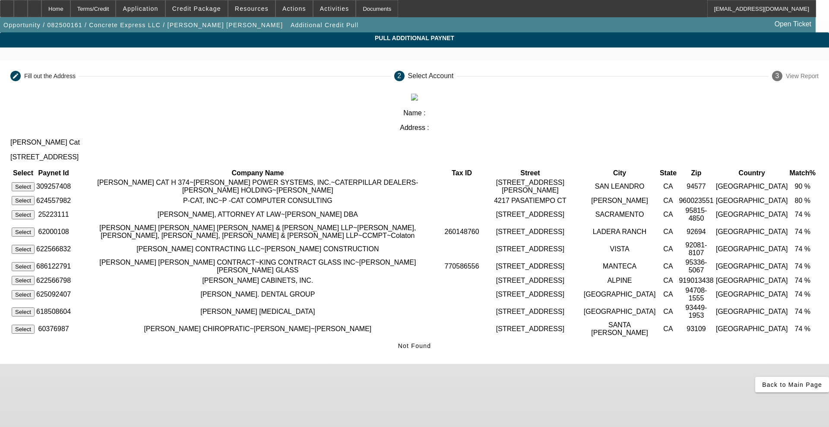
click at [35, 182] on button "Select" at bounding box center [23, 186] width 23 height 9
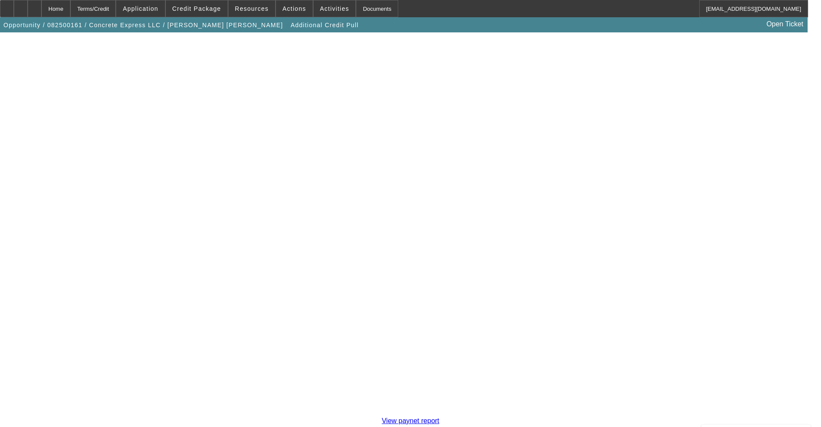
scroll to position [150, 0]
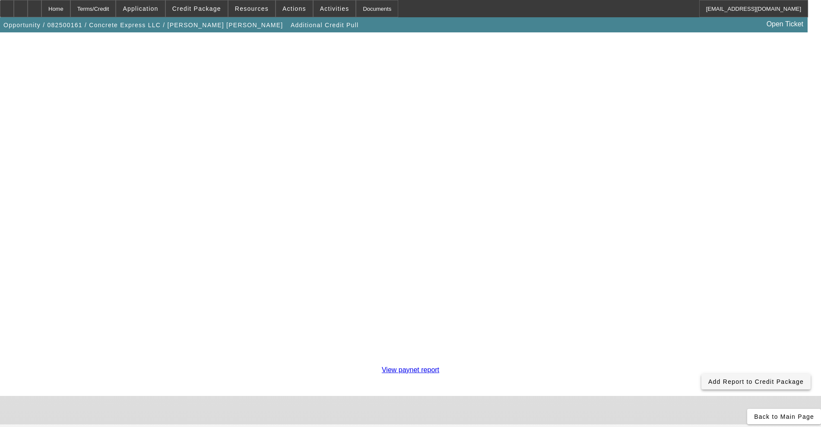
click at [701, 371] on span at bounding box center [755, 381] width 109 height 21
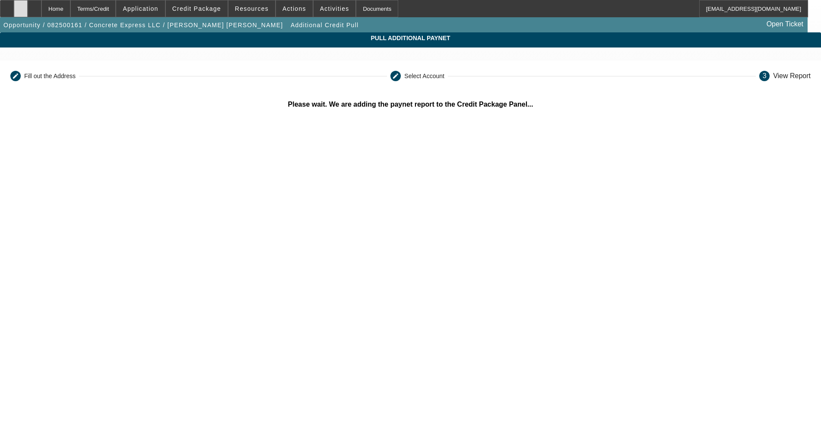
click at [28, 13] on div at bounding box center [21, 8] width 14 height 17
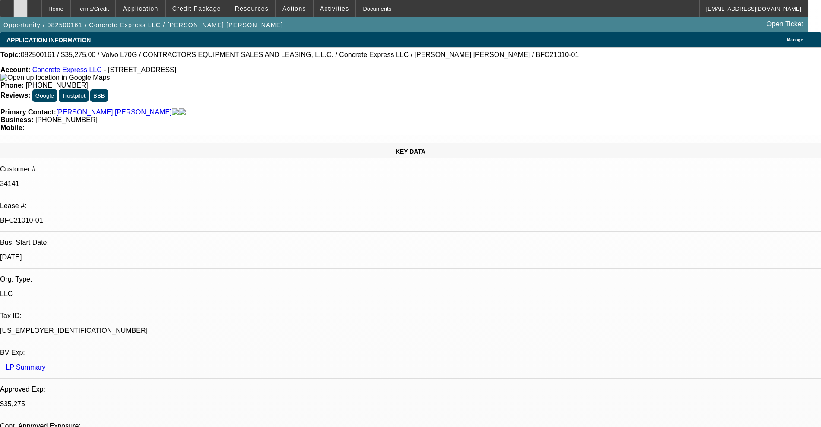
select select "0.15"
select select "2"
select select "0"
select select "6"
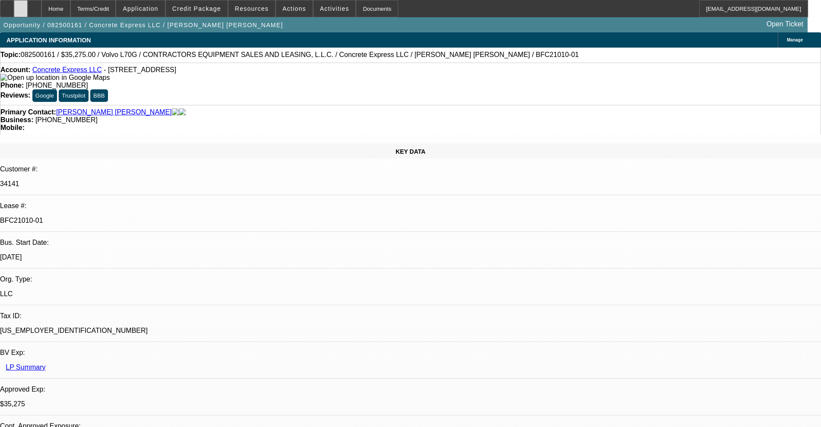
select select "0.15"
select select "2"
select select "0"
select select "6"
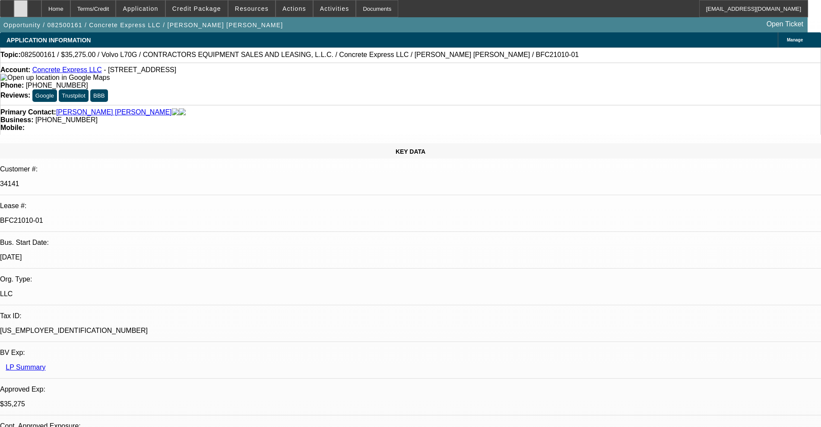
select select "0.15"
select select "2"
select select "0"
select select "6"
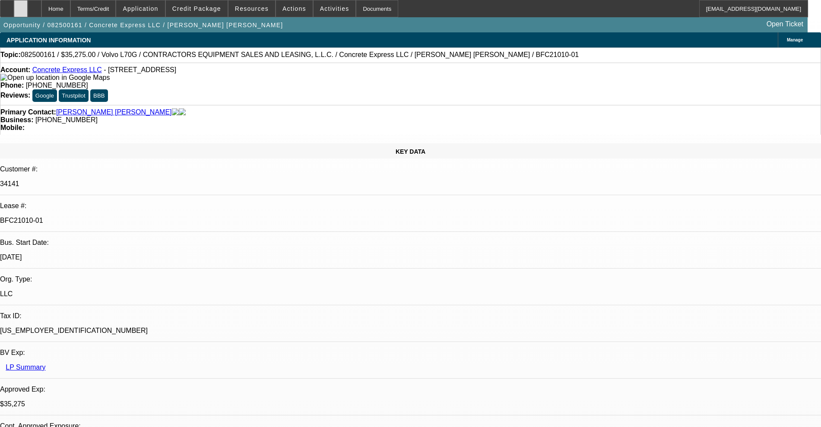
select select "0.2"
select select "2"
select select "0"
select select "6"
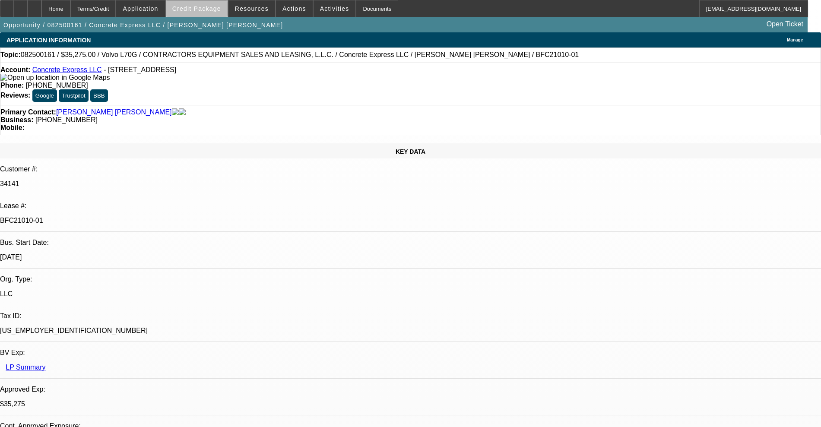
click at [212, 13] on span at bounding box center [197, 8] width 62 height 21
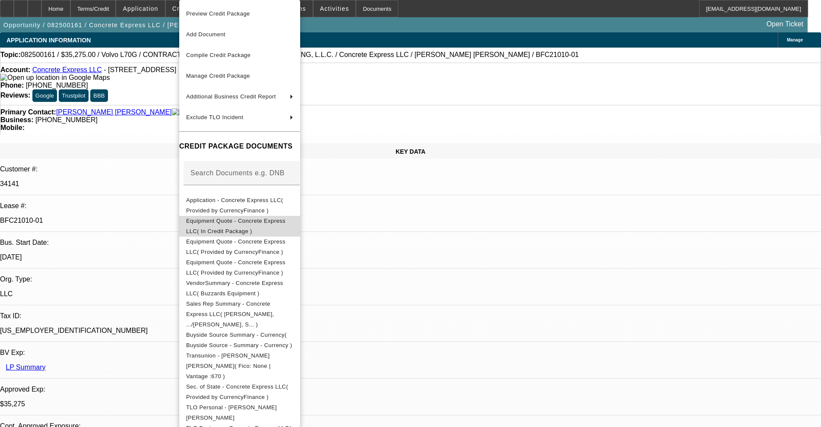
click at [231, 224] on span "Equipment Quote - Concrete Express LLC( In Credit Package )" at bounding box center [235, 226] width 99 height 17
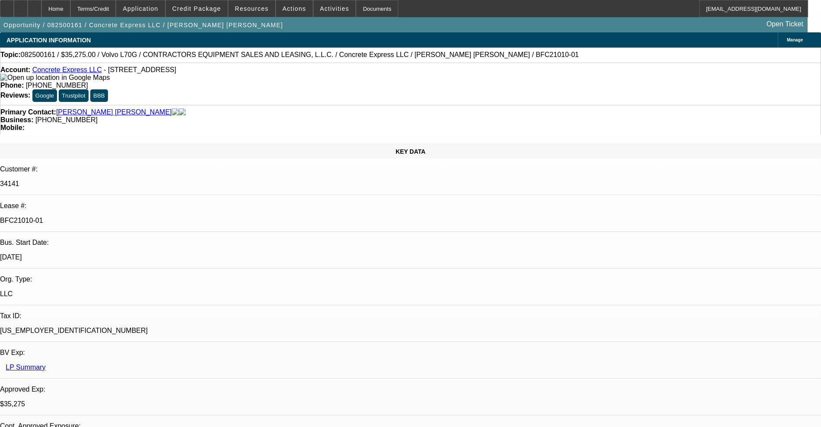
scroll to position [486, 0]
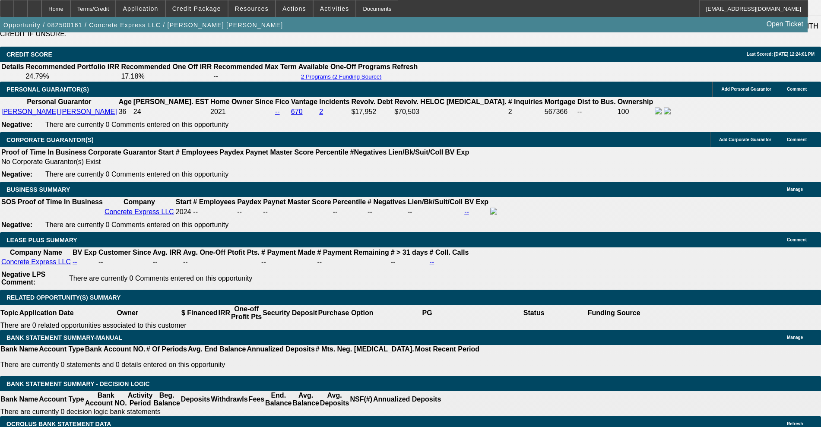
scroll to position [1349, 0]
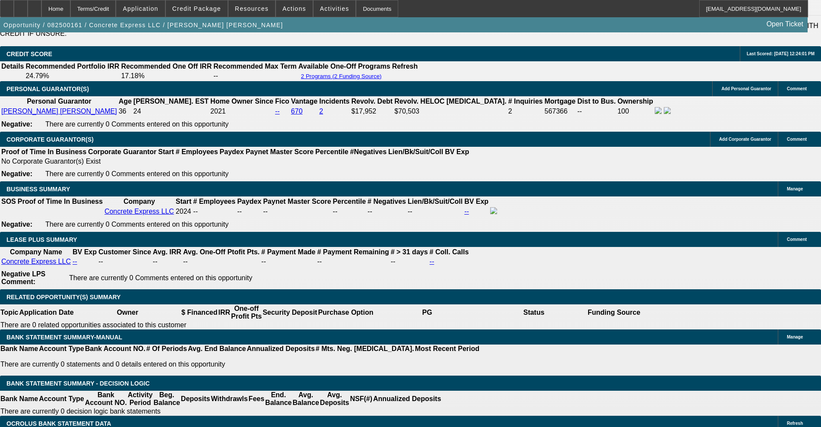
drag, startPoint x: 169, startPoint y: 306, endPoint x: 191, endPoint y: 302, distance: 22.4
type input "4"
type input "UNKNOWN"
type input "48"
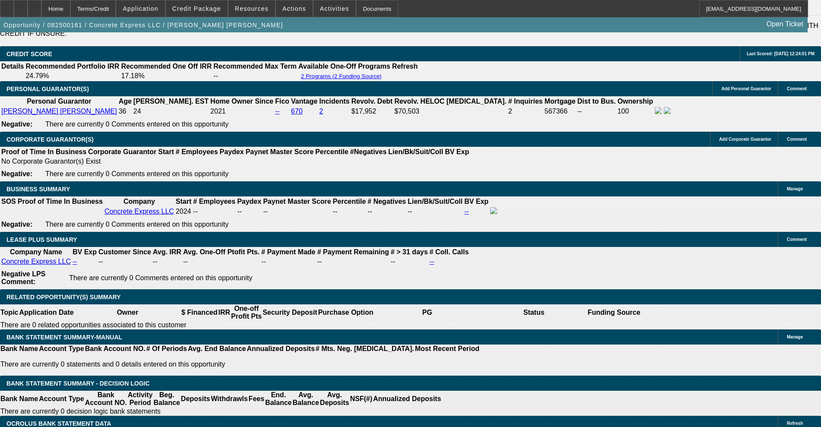
type input "$15,523.63"
type input "$31,047.26"
type input "$1,935.47"
type input "$3,870.94"
type input "4"
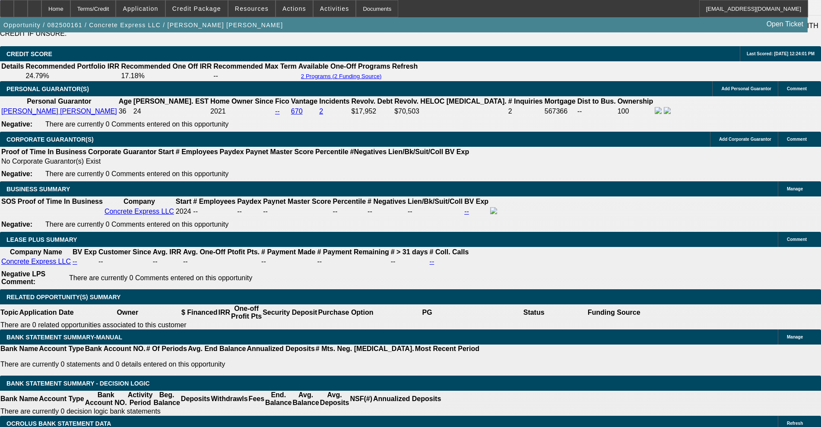
type input "$15,523.63"
type input "$31,047.26"
type input "60"
type input "$10,555.04"
type input "$21,110.08"
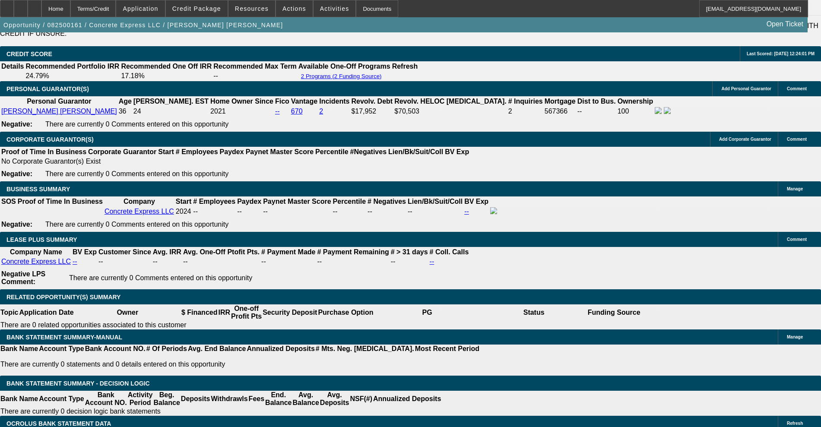
type input "$1,709.46"
type input "$3,418.92"
type input "60"
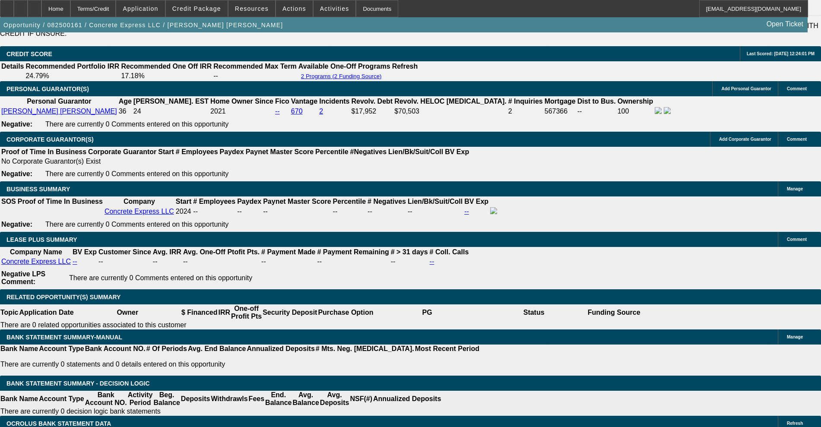
type input "23"
type input "$1,035.45"
type input "$2,070.90"
type input "$1,665.35"
type input "$3,330.70"
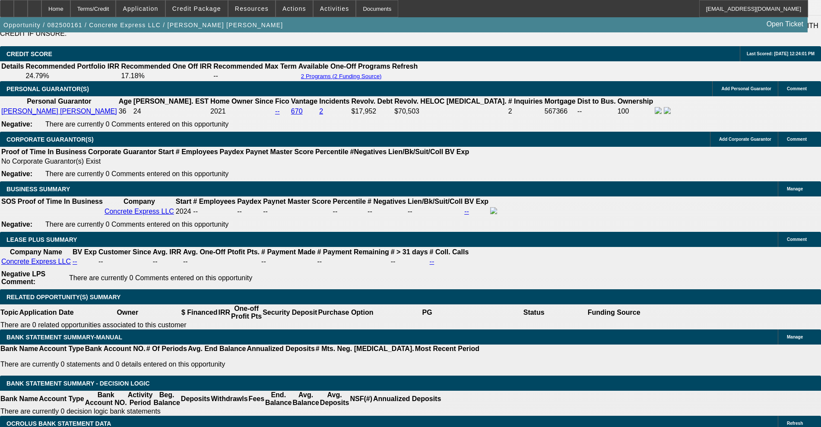
type input "2"
type input "$1,035.45"
type input "22"
type input "$2,070.90"
type input "$1,631.59"
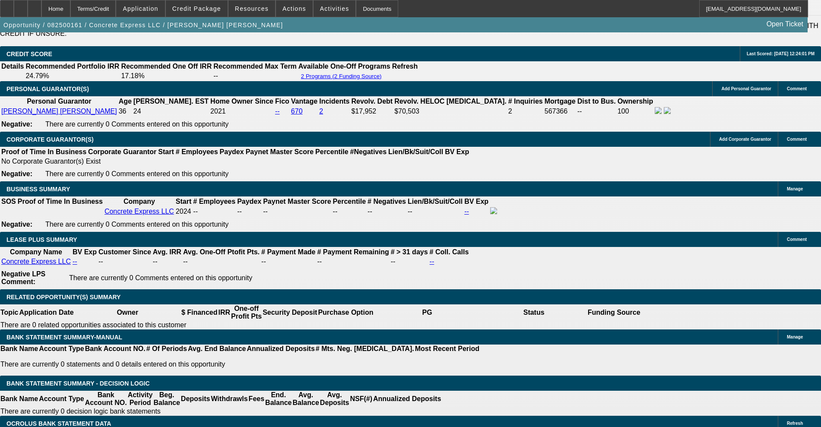
type input "$3,263.18"
type input "224"
type input "$11,027.72"
type input "$22,055.44"
type input "2"
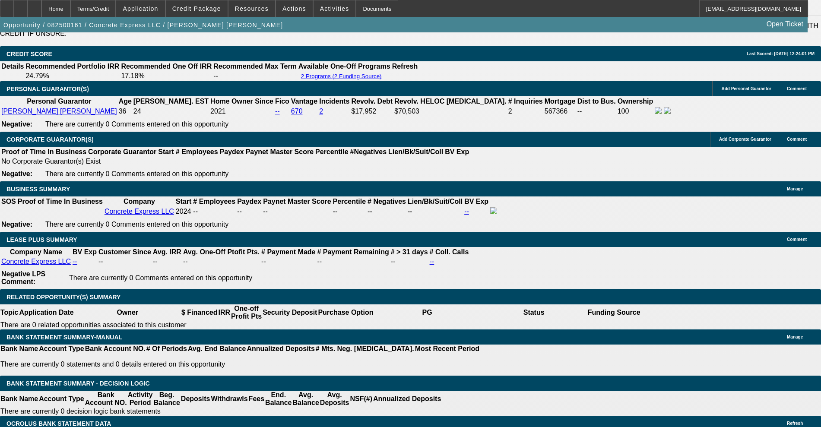
type input "$1,631.59"
type input "$3,263.18"
type input "$1,035.45"
type input "$2,070.90"
type input "24"
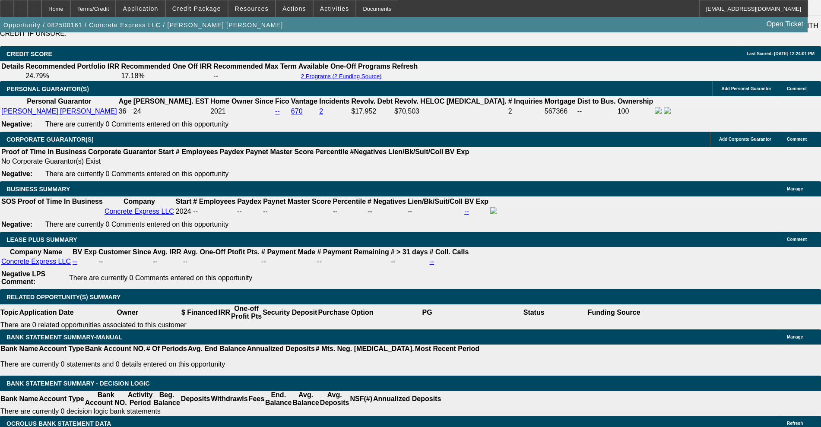
type input "$1,699.47"
type input "$3,398.94"
type input "24"
drag, startPoint x: 130, startPoint y: 308, endPoint x: 183, endPoint y: 308, distance: 52.7
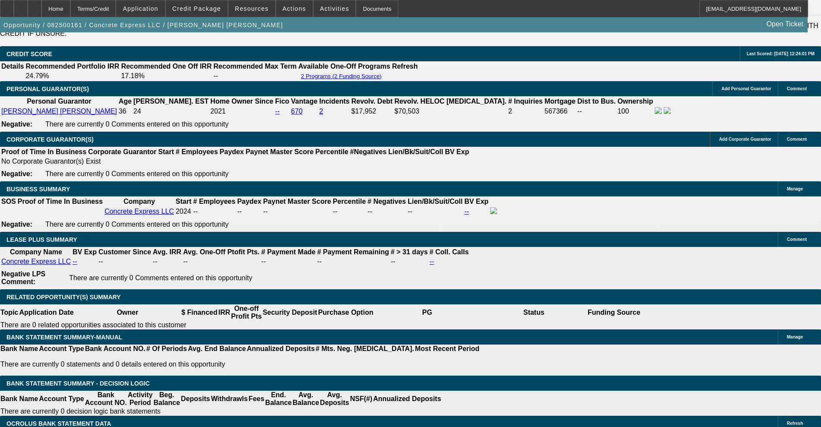
type input "16"
type input "$32.00"
type input "1695"
type input "23.9"
type input "$3,390.00"
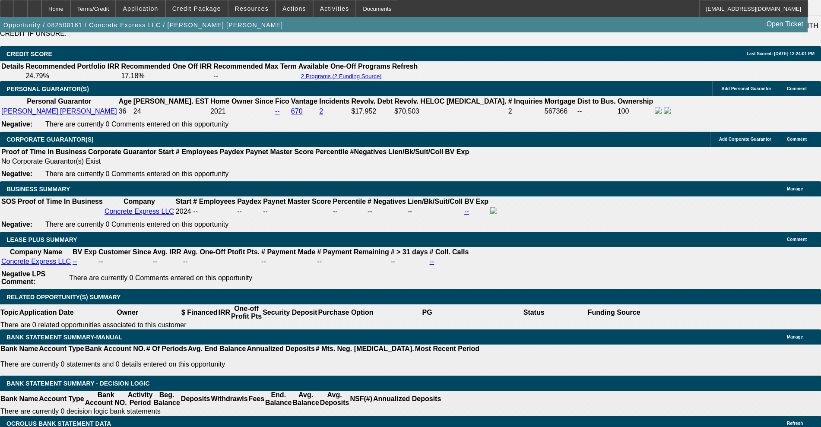
type input "$1,695.00"
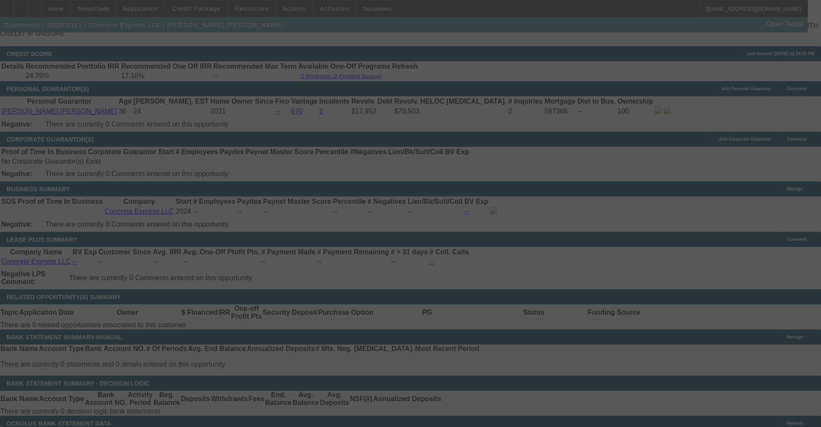
select select "0.15"
select select "2"
select select "0"
select select "6"
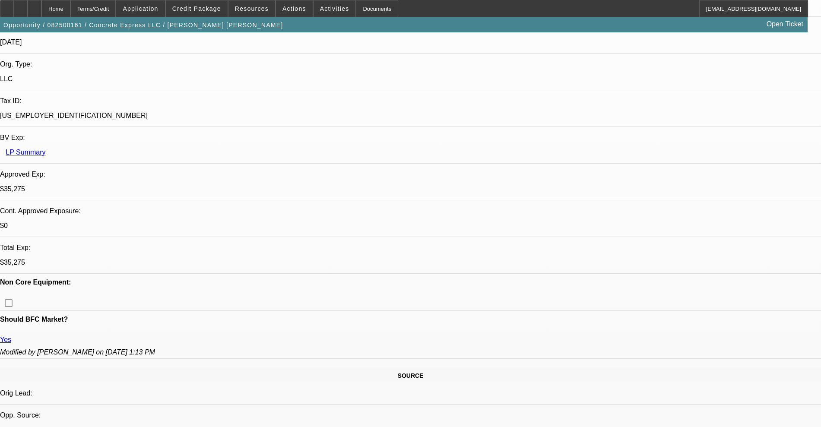
scroll to position [216, 0]
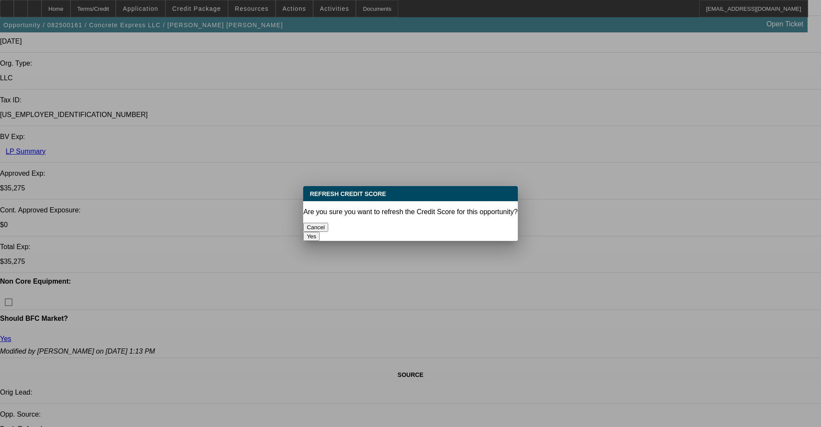
scroll to position [0, 0]
click at [320, 232] on button "Yes" at bounding box center [311, 236] width 16 height 9
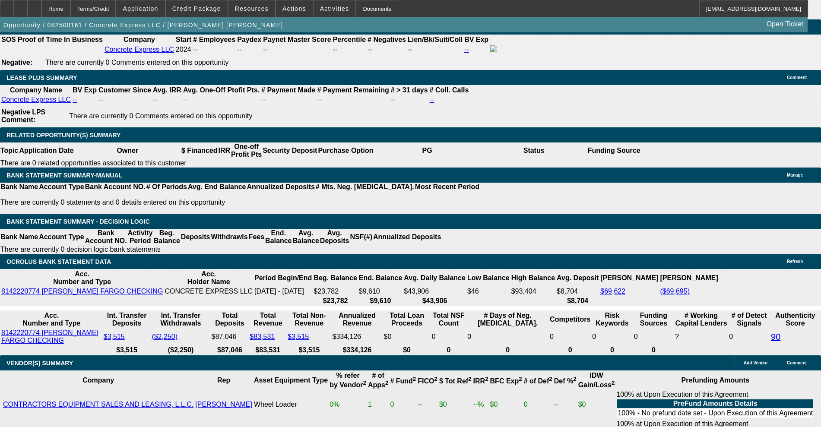
scroll to position [1403, 0]
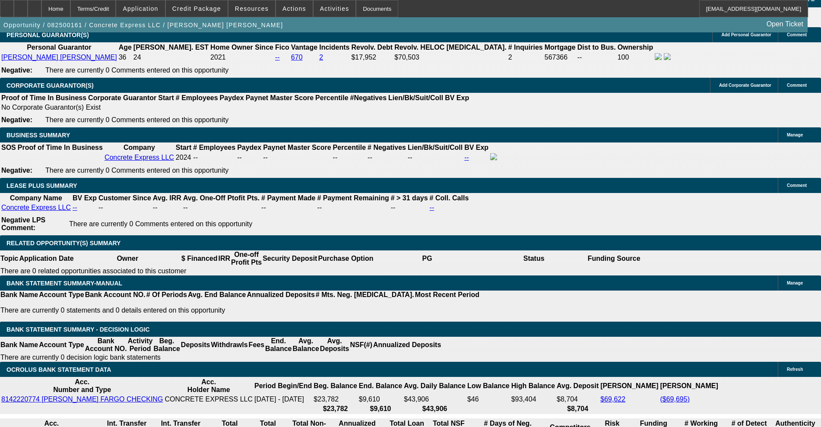
drag, startPoint x: 127, startPoint y: 254, endPoint x: 173, endPoint y: 245, distance: 47.4
type input "16"
type input "$32.00"
type input "UNKNOWN"
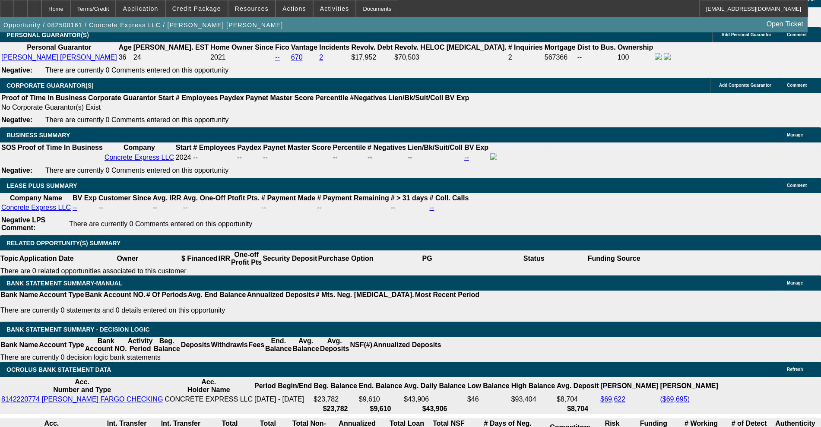
type input "1675"
type input "$3,350.00"
type input "23.3"
type input "$1,675.00"
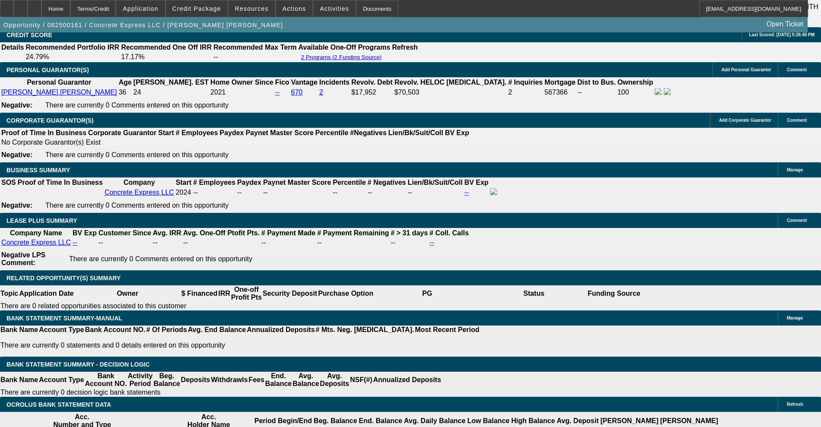
scroll to position [1349, 0]
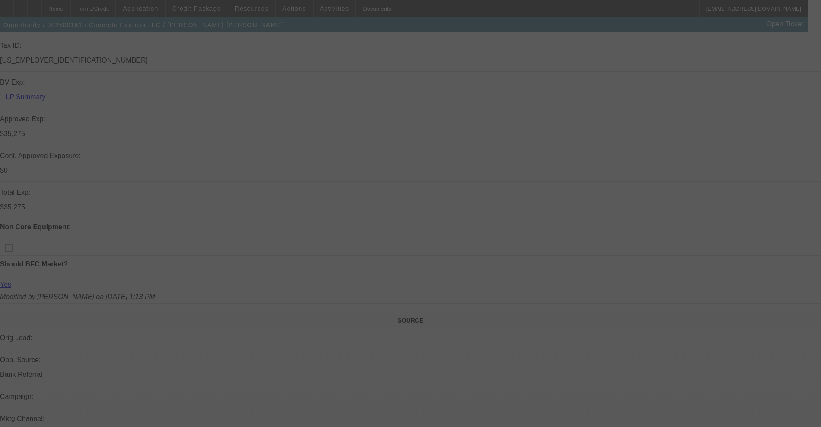
scroll to position [270, 0]
select select "0.15"
select select "2"
select select "0"
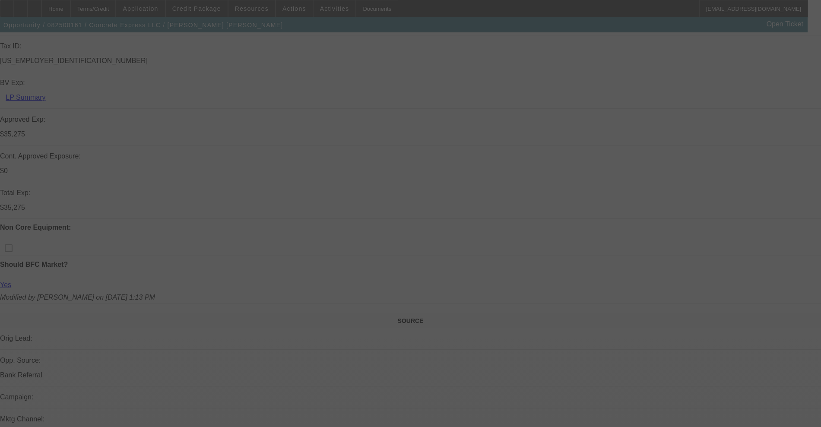
select select "6"
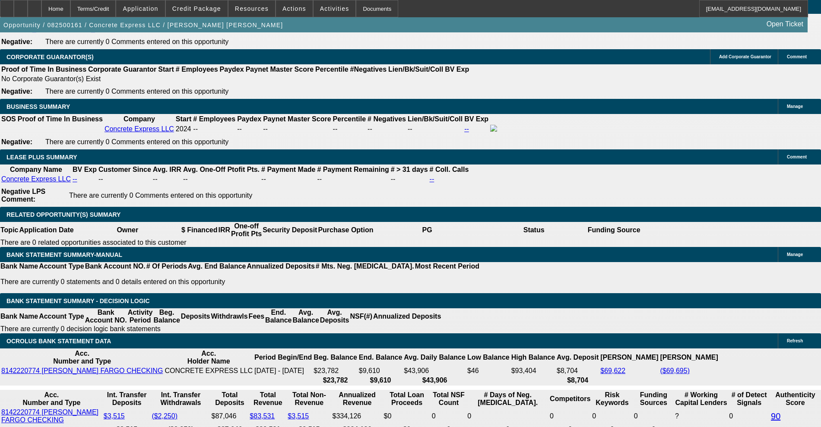
scroll to position [1457, 0]
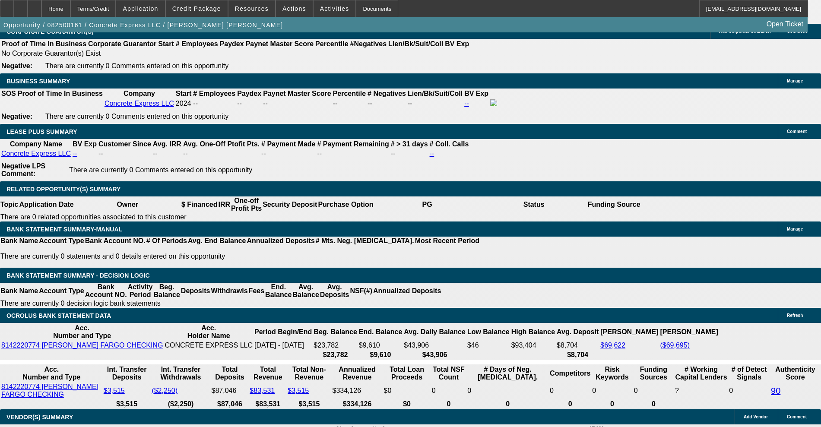
drag, startPoint x: 125, startPoint y: 198, endPoint x: 226, endPoint y: 183, distance: 102.6
type input "16"
type input "$32.00"
type input "UNKNOWN"
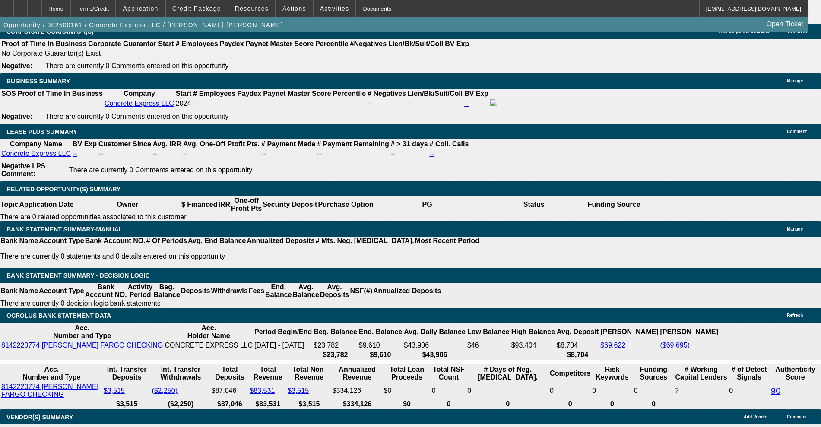
type input "1695"
type input "$3,390.00"
type input "23.9"
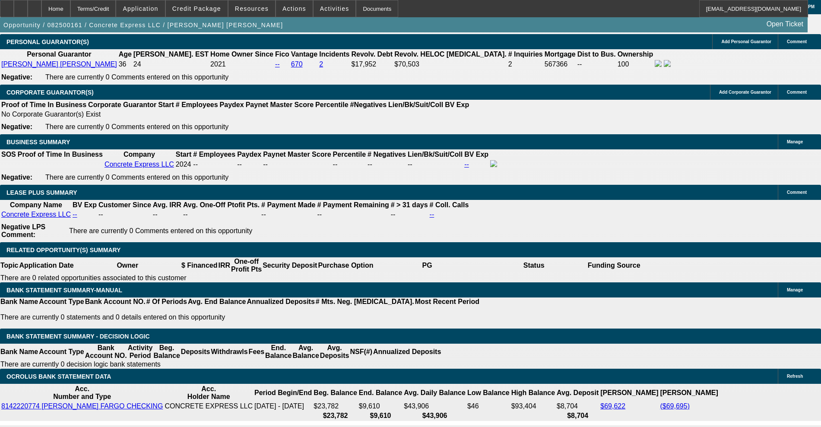
scroll to position [1403, 0]
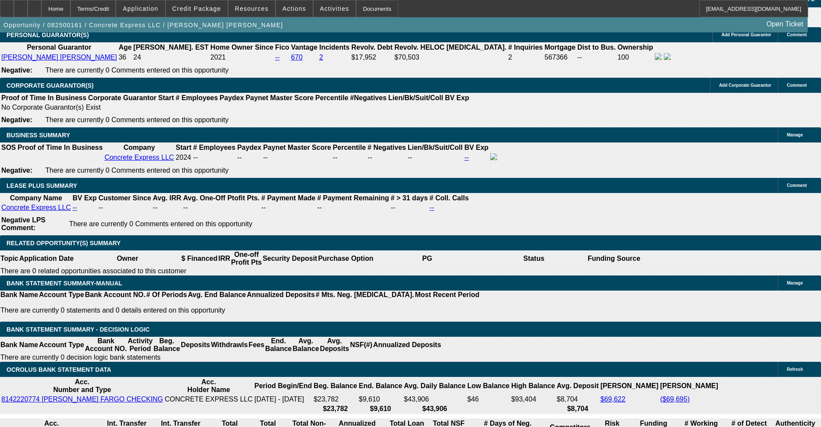
type input "$1,695.00"
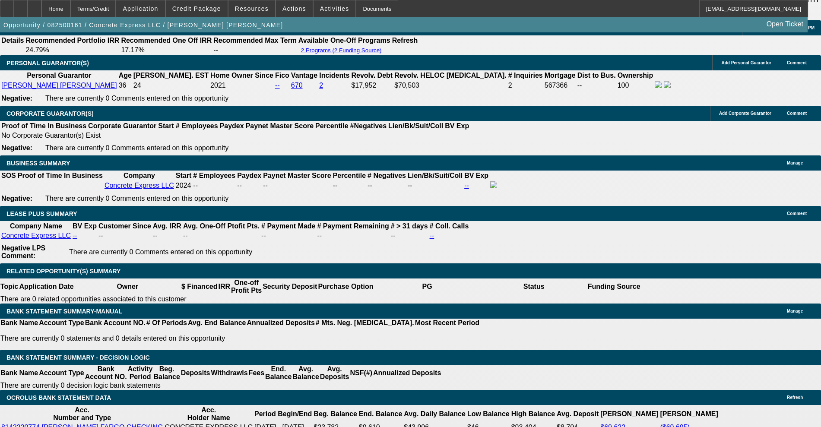
scroll to position [1349, 0]
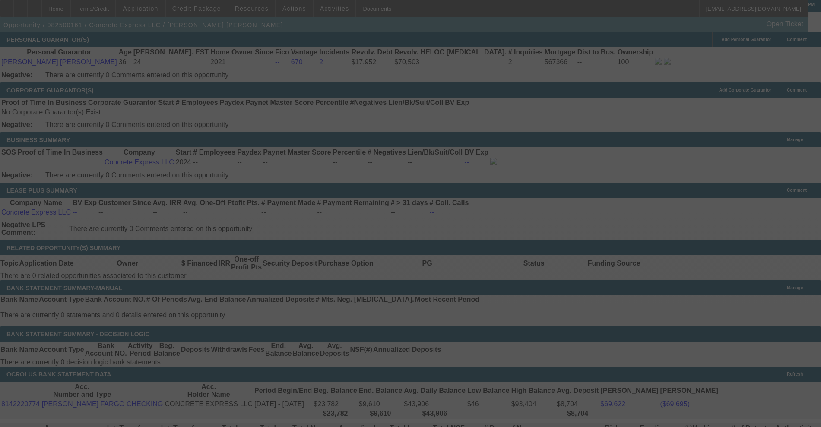
scroll to position [1457, 0]
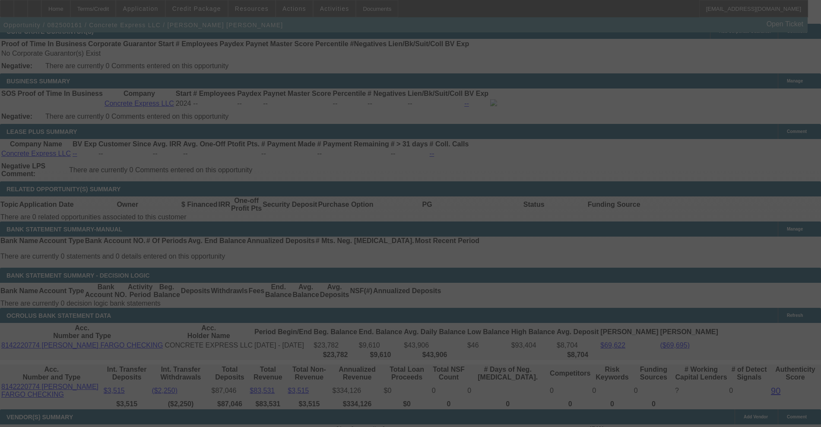
select select "0.15"
select select "2"
select select "0"
select select "6"
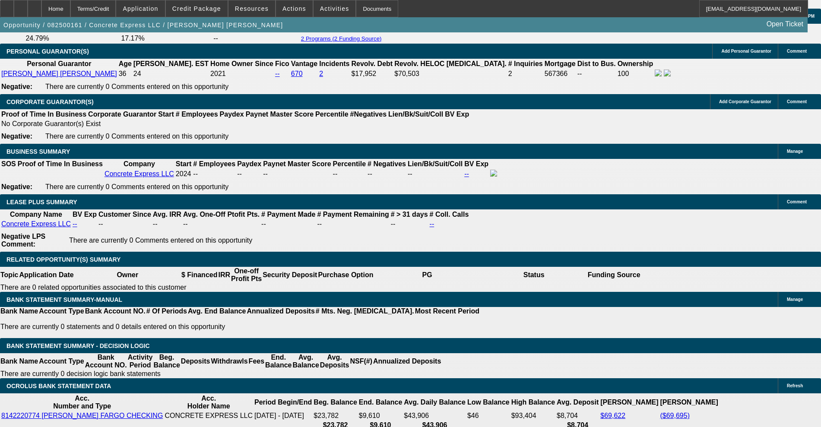
scroll to position [1349, 0]
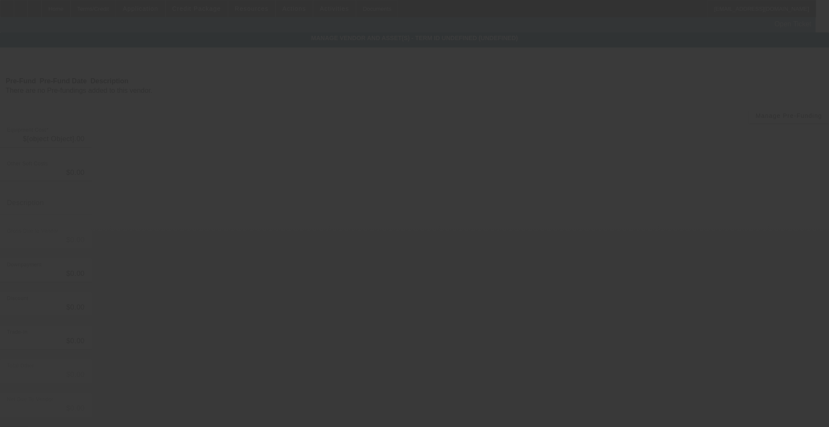
type input "$41,500.00"
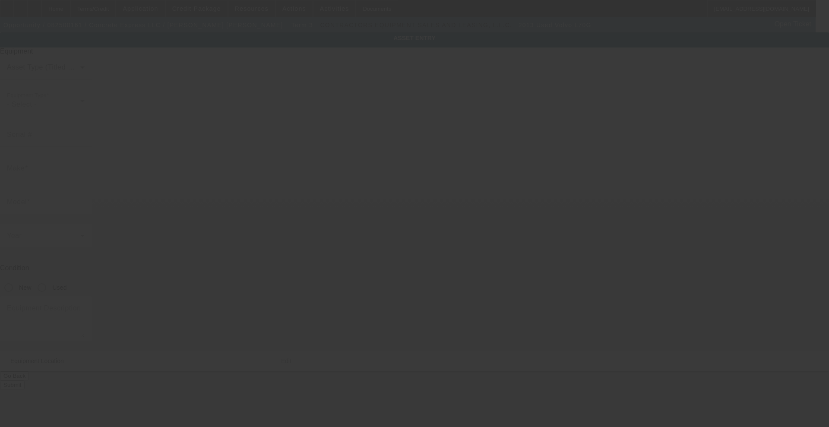
type input "VCE0LGC00002767"
type input "Volvo"
type input "L70G"
radio input "true"
type textarea "Wheel Loader with Bucket SN 3910214 Includes All Accessories, Attachments and O…"
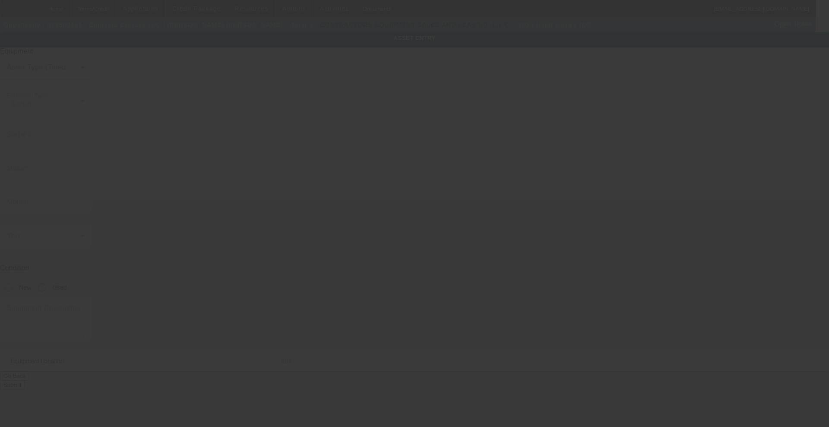
type input "294 S Walnut St"
type input "Canby"
type input "97013"
type input "Clackamas"
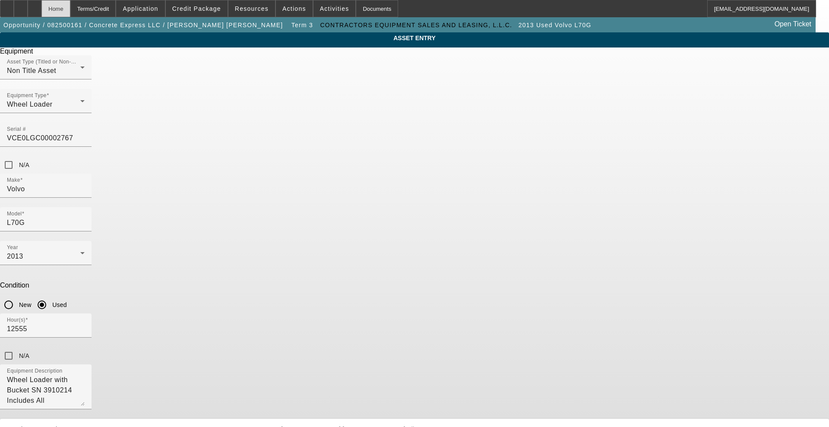
click at [70, 9] on div "Home" at bounding box center [55, 8] width 29 height 17
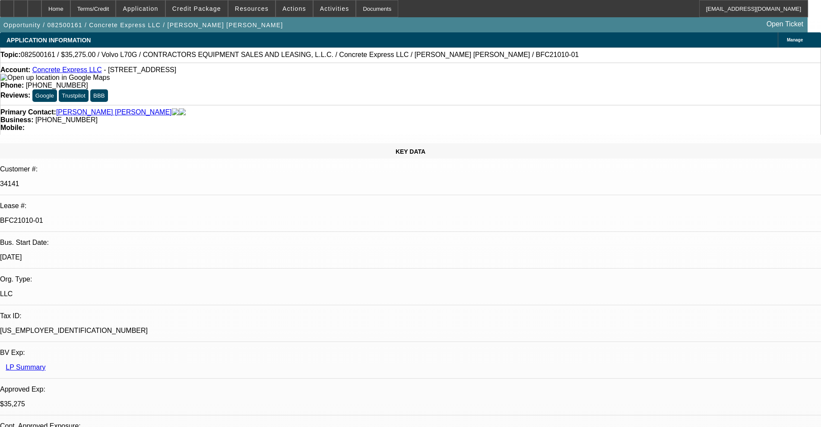
select select "0.15"
select select "2"
select select "0"
select select "6"
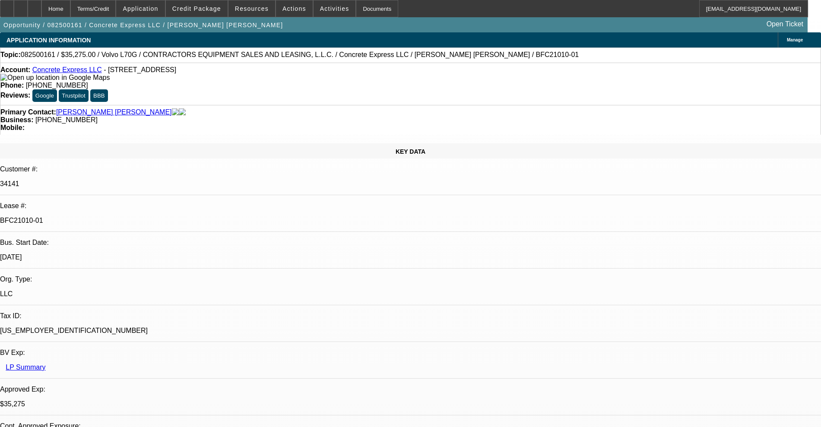
select select "0.15"
select select "2"
select select "0"
select select "6"
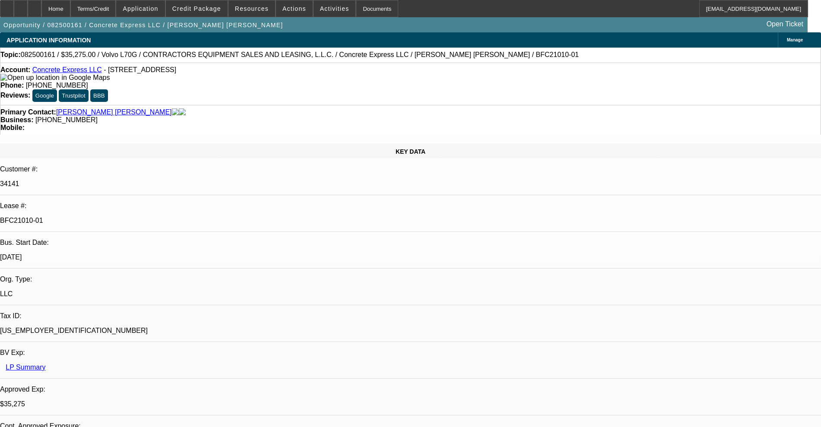
select select "0.15"
select select "2"
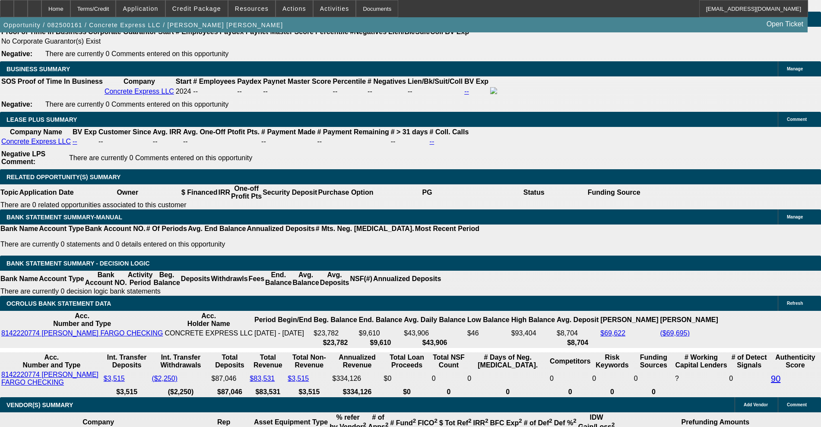
scroll to position [1403, 0]
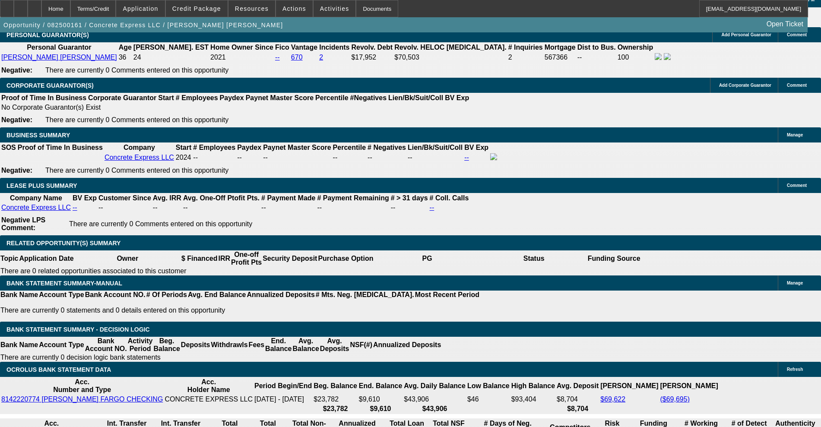
scroll to position [432, 0]
drag, startPoint x: 691, startPoint y: 360, endPoint x: 610, endPoint y: 317, distance: 92.0
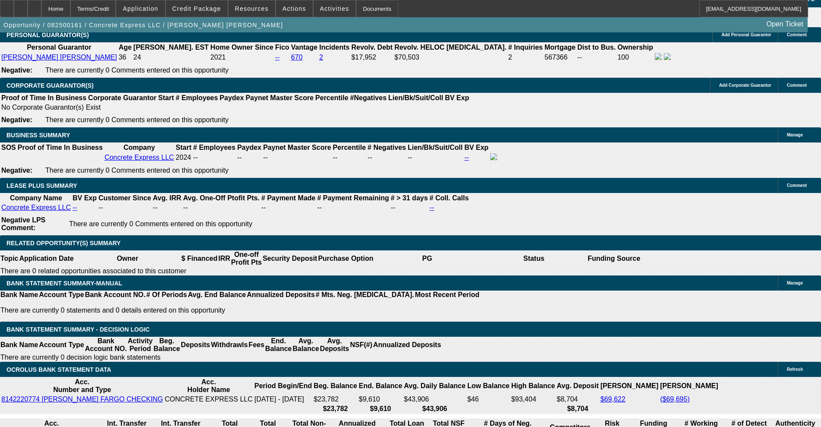
copy td "BUYSIDE APPROVAL RESUBMISSION CURRENCY - Sam, you approved this customer for a …"
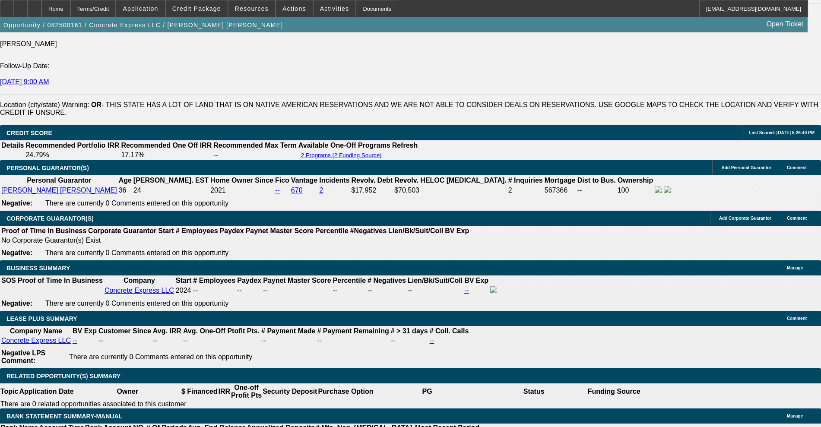
scroll to position [1295, 0]
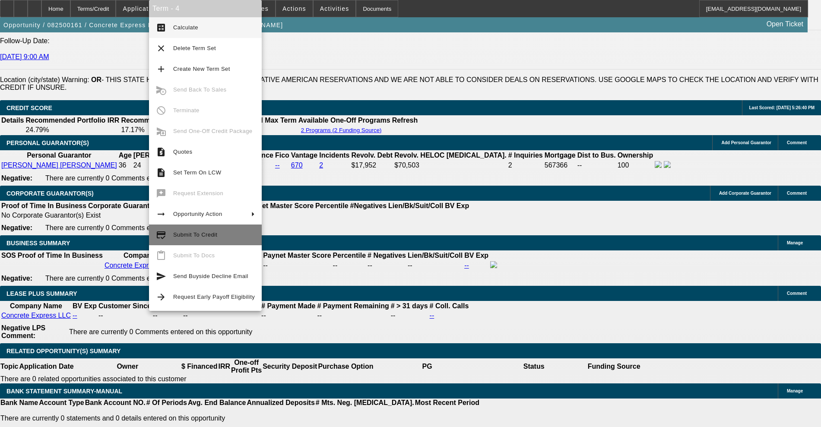
click at [184, 231] on span "Submit To Credit" at bounding box center [195, 234] width 44 height 6
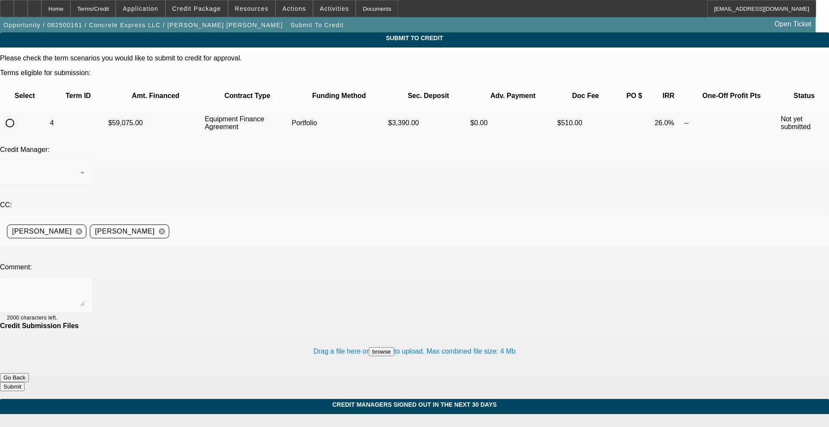
click at [19, 114] on input "radio" at bounding box center [9, 122] width 17 height 17
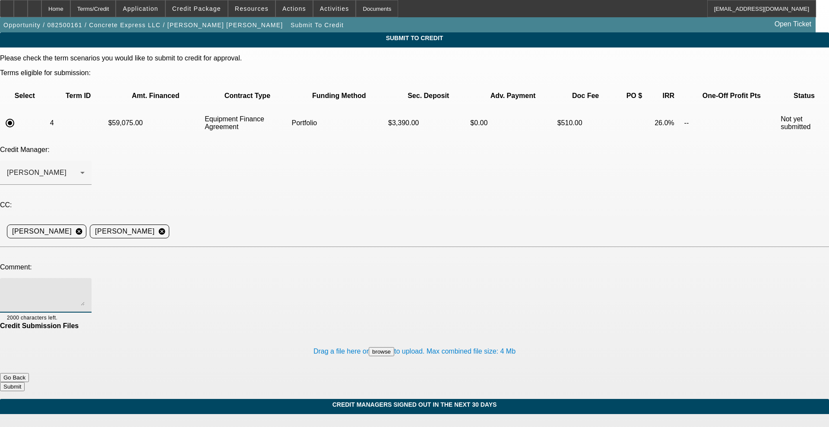
click at [85, 285] on textarea at bounding box center [46, 295] width 78 height 21
paste textarea "BUYSIDE APPROVAL RESUBMISSION CURRENCY - Sam, you approved this customer for a …"
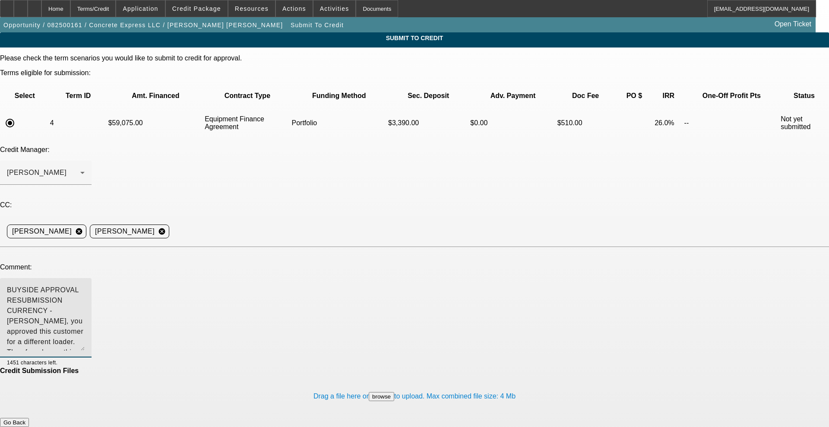
drag, startPoint x: 520, startPoint y: 218, endPoint x: 521, endPoint y: 264, distance: 45.8
click at [85, 285] on textarea "BUYSIDE APPROVAL RESUBMISSION CURRENCY - Sam, you approved this customer for a …" at bounding box center [46, 318] width 78 height 66
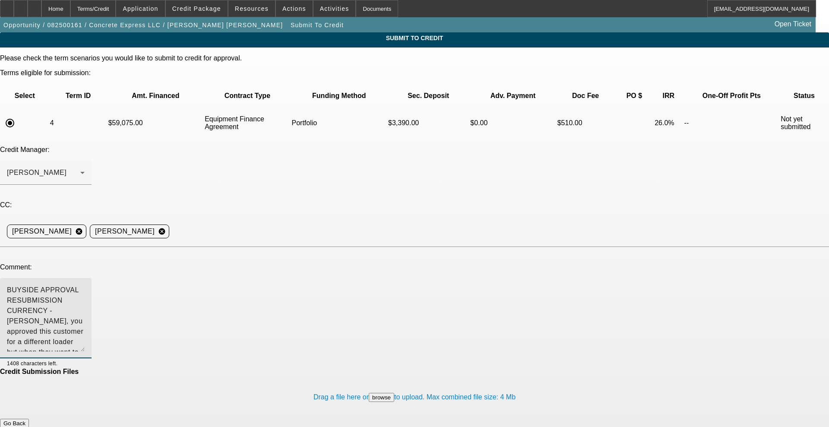
drag, startPoint x: 445, startPoint y: 238, endPoint x: 380, endPoint y: 218, distance: 68.6
click at [85, 285] on textarea "BUYSIDE APPROVAL RESUBMISSION CURRENCY - Sam, you approved this customer for a …" at bounding box center [46, 318] width 78 height 66
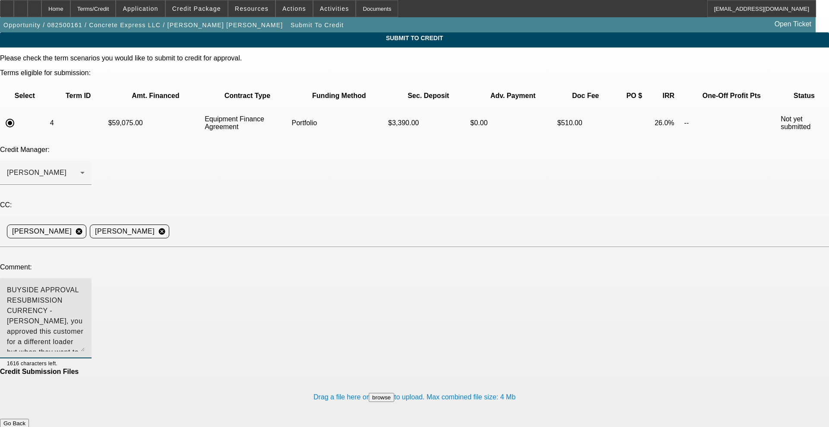
drag, startPoint x: 150, startPoint y: 228, endPoint x: 490, endPoint y: 224, distance: 339.4
click at [85, 285] on textarea "BUYSIDE APPROVAL RESUBMISSION CURRENCY - Sam, you approved this customer for a …" at bounding box center [46, 318] width 78 height 66
click at [80, 168] on div "Arida, George" at bounding box center [43, 173] width 73 height 10
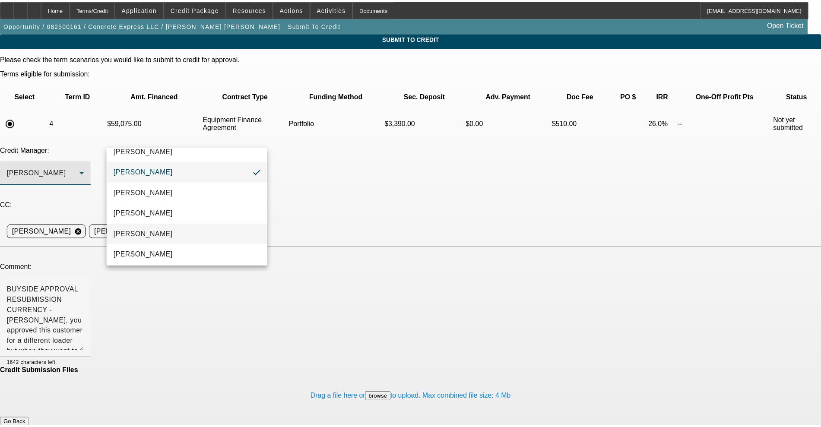
scroll to position [13, 0]
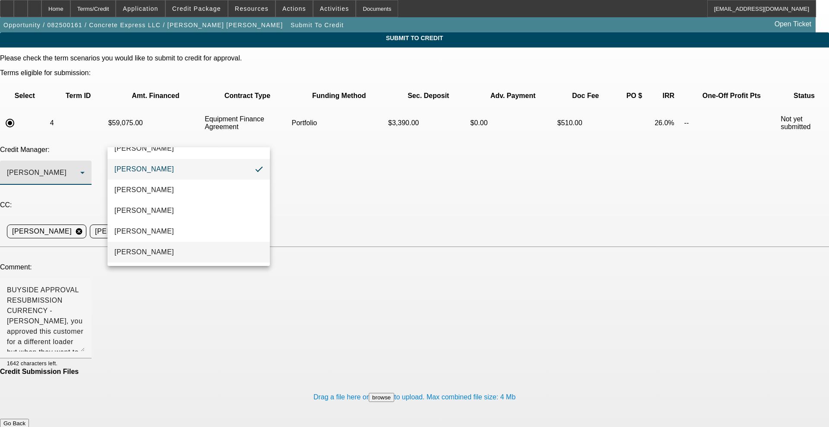
click at [154, 249] on span "[PERSON_NAME]" at bounding box center [144, 252] width 60 height 10
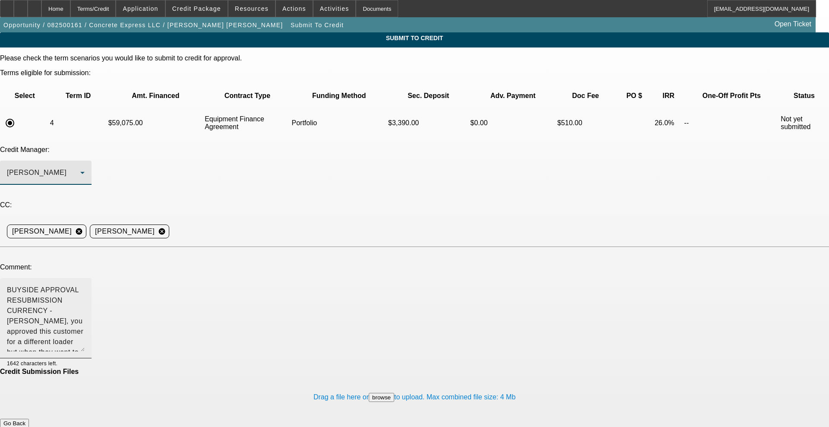
click at [85, 285] on textarea "BUYSIDE APPROVAL RESUBMISSION CURRENCY - [PERSON_NAME], you approved this custo…" at bounding box center [46, 318] width 78 height 66
click at [25, 427] on button "Submit" at bounding box center [12, 432] width 25 height 9
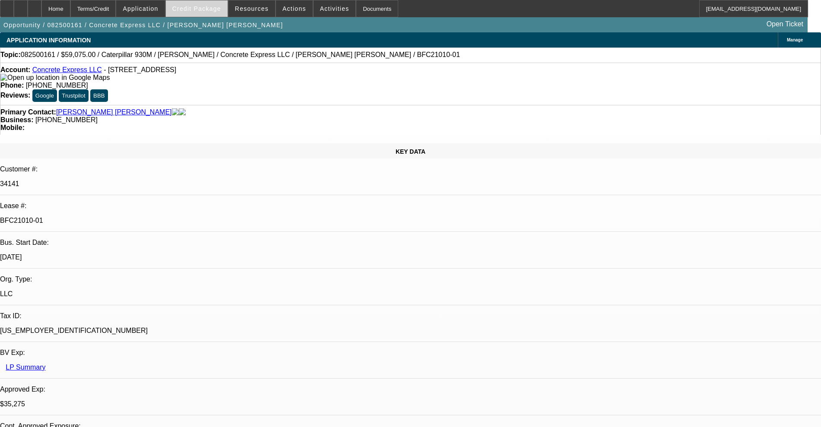
click at [212, 12] on span at bounding box center [197, 8] width 62 height 21
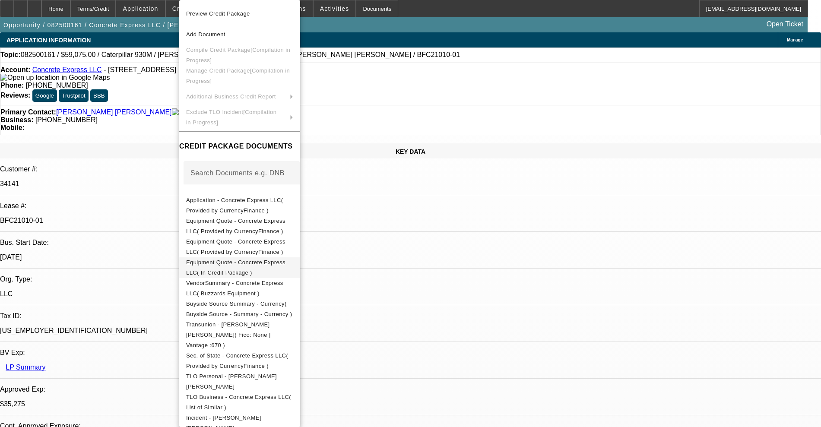
click at [254, 264] on span "Equipment Quote - Concrete Express LLC( In Credit Package )" at bounding box center [235, 267] width 99 height 17
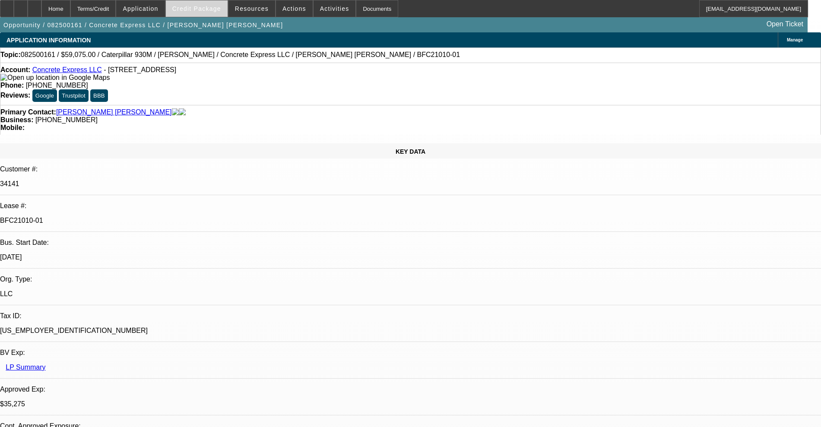
click at [204, 13] on span at bounding box center [197, 8] width 62 height 21
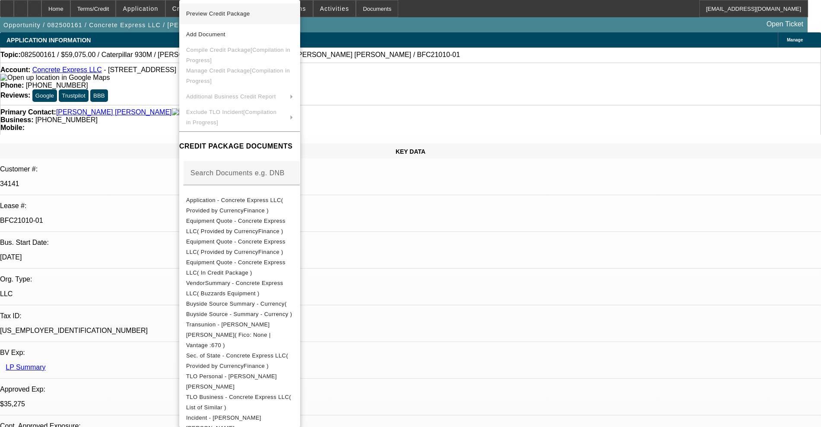
click at [210, 13] on span "Preview Credit Package" at bounding box center [218, 13] width 64 height 6
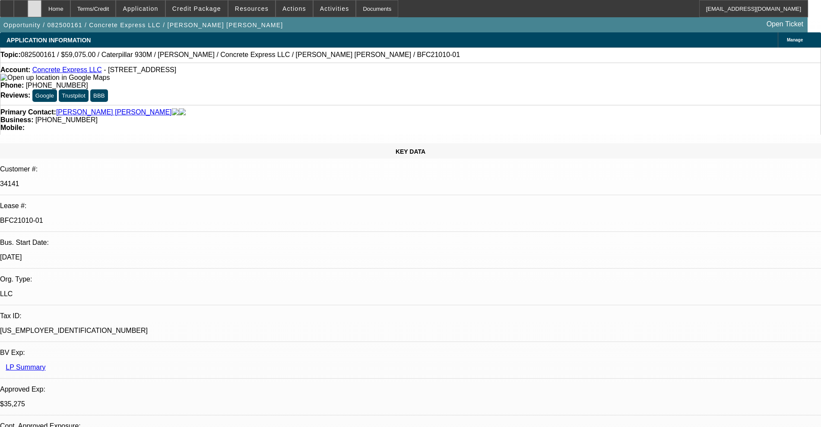
click at [35, 6] on icon at bounding box center [35, 6] width 0 height 0
select select "0.15"
select select "2"
select select "0"
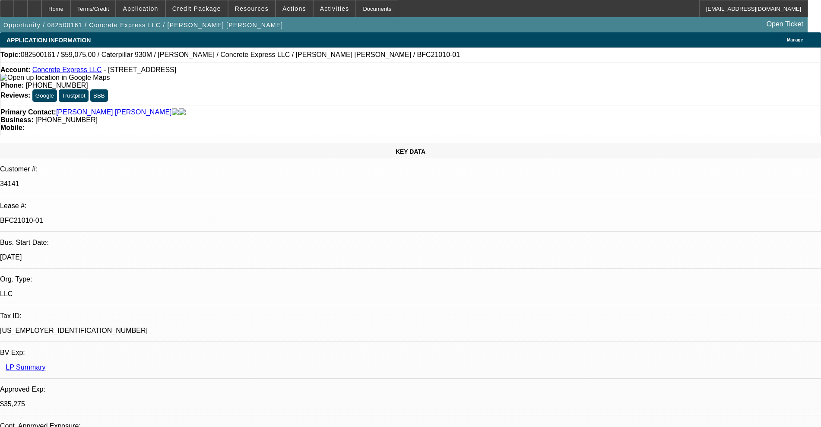
select select "6"
select select "0.15"
select select "2"
select select "0"
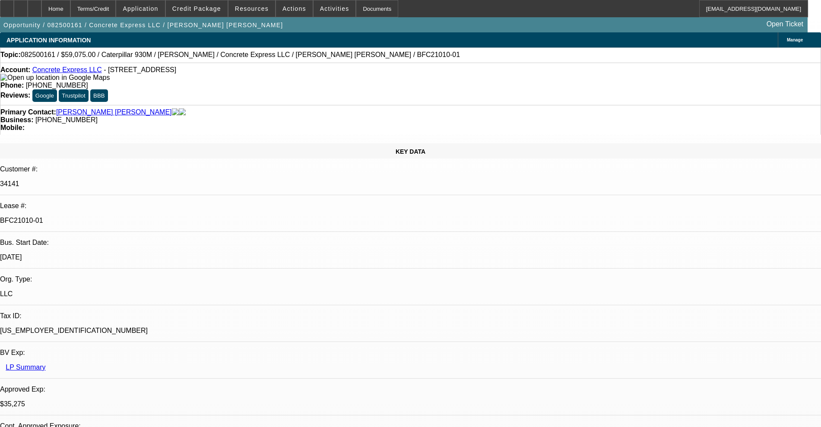
select select "6"
select select "0.15"
select select "2"
select select "0"
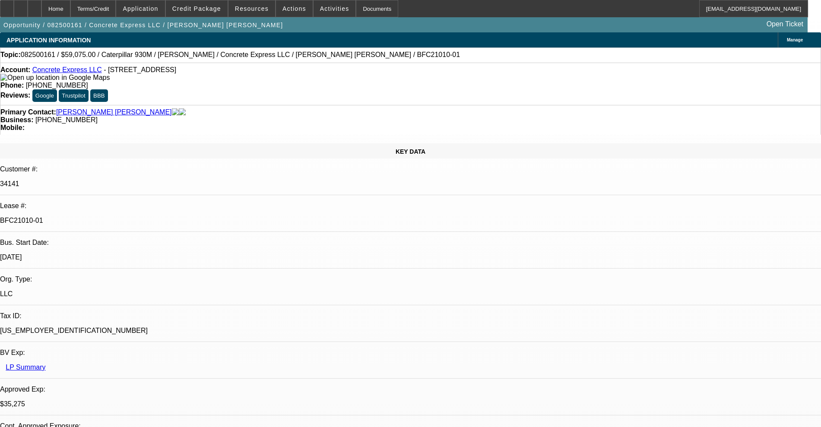
select select "6"
select select "0.2"
select select "2"
select select "0"
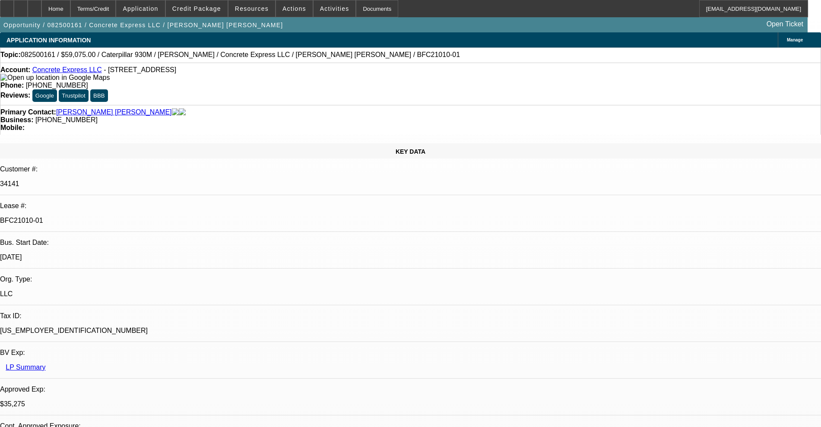
select select "6"
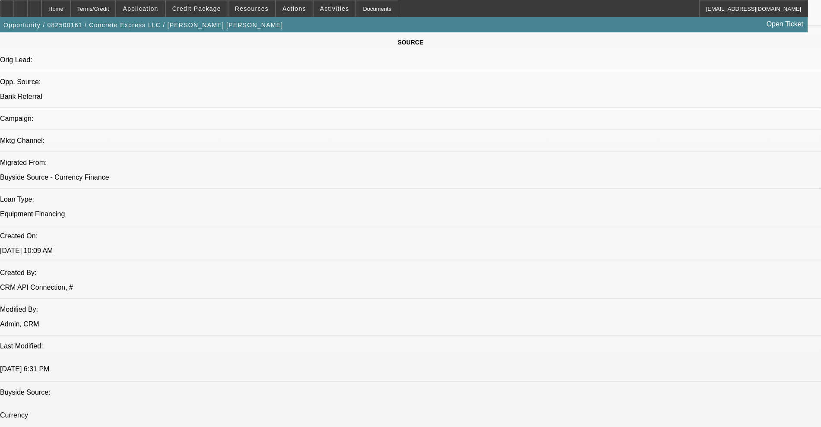
scroll to position [378, 0]
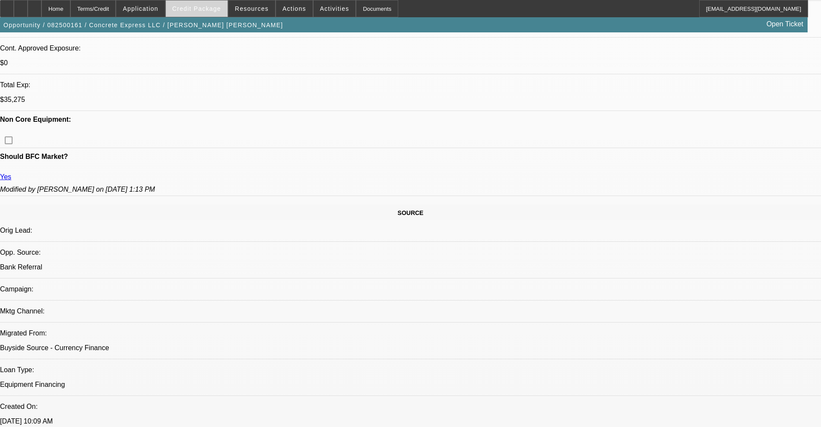
click at [192, 11] on span "Credit Package" at bounding box center [196, 8] width 49 height 7
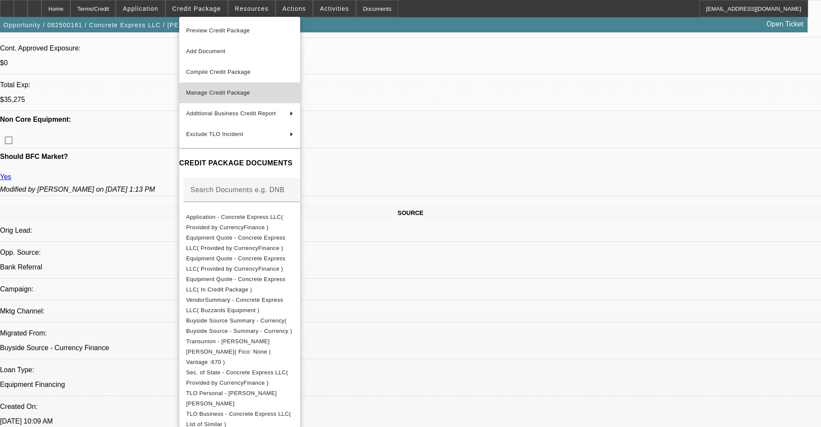
click at [228, 92] on span "Manage Credit Package" at bounding box center [218, 92] width 64 height 6
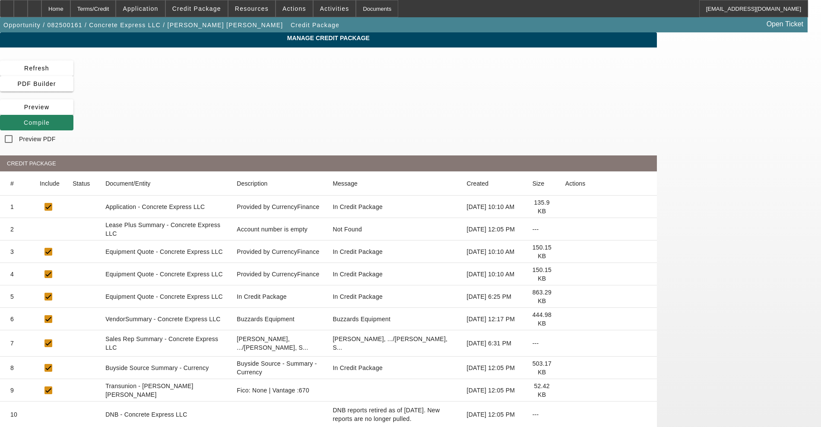
click at [565, 252] on icon at bounding box center [565, 252] width 0 height 0
click at [565, 274] on icon at bounding box center [565, 274] width 0 height 0
click at [565, 252] on icon at bounding box center [565, 252] width 0 height 0
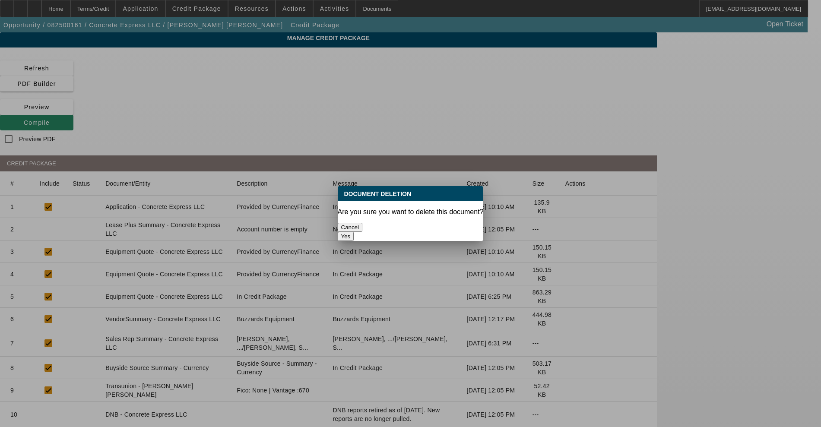
click at [354, 232] on button "Yes" at bounding box center [346, 236] width 16 height 9
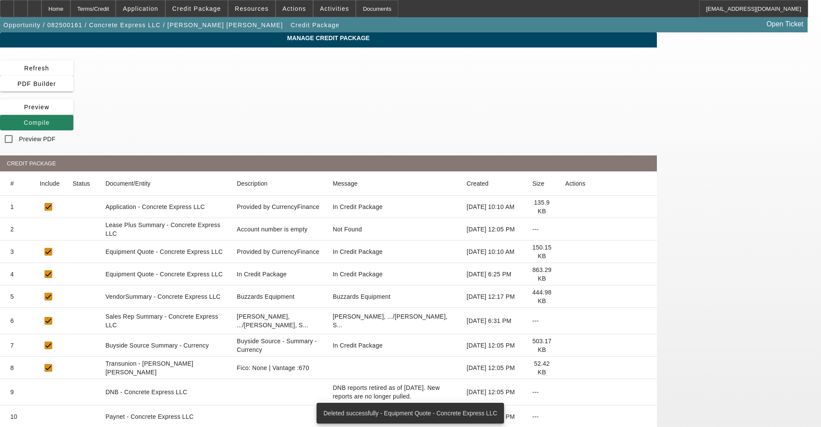
click at [565, 252] on icon at bounding box center [565, 252] width 0 height 0
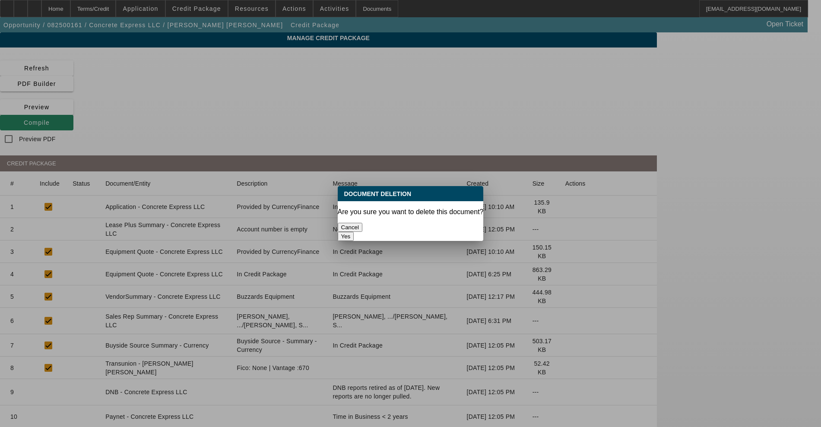
click at [354, 232] on button "Yes" at bounding box center [346, 236] width 16 height 9
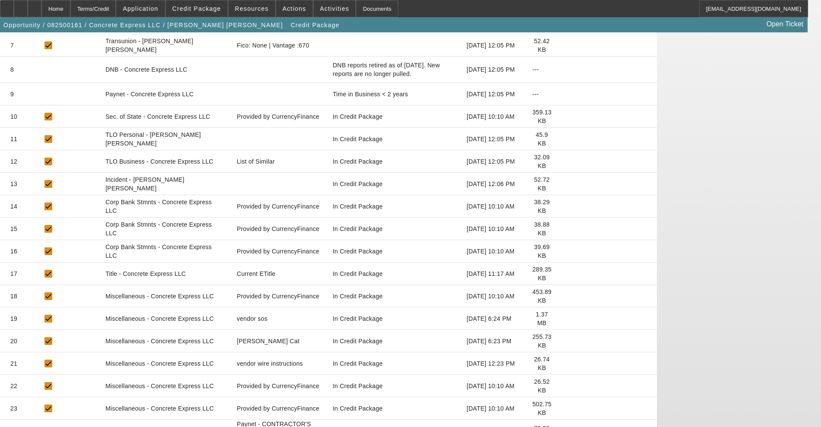
scroll to position [324, 0]
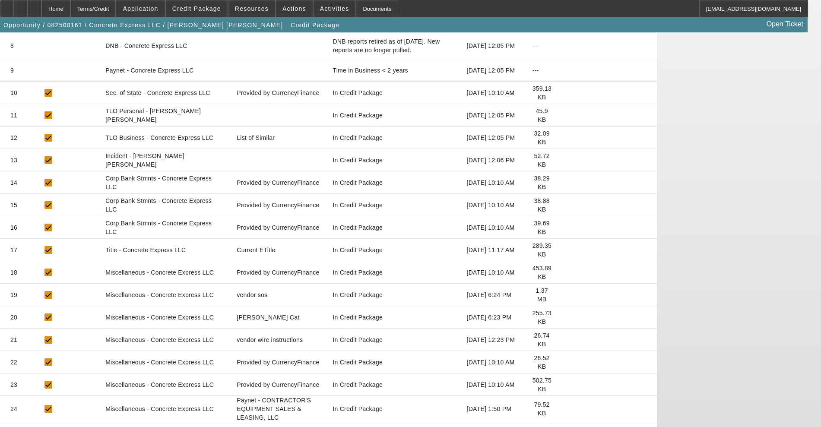
click at [565, 409] on icon at bounding box center [565, 409] width 0 height 0
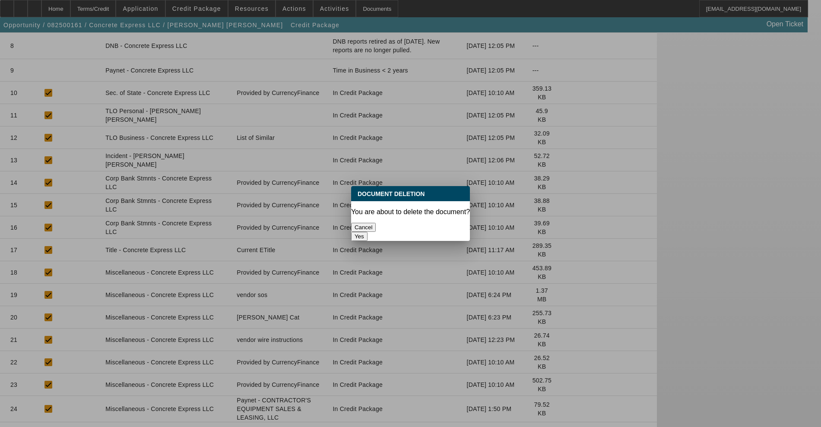
click at [367, 232] on button "Yes" at bounding box center [359, 236] width 16 height 9
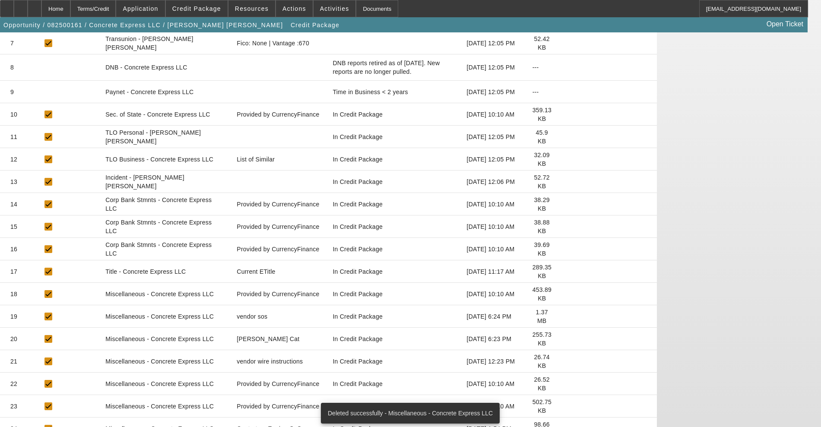
scroll to position [308, 0]
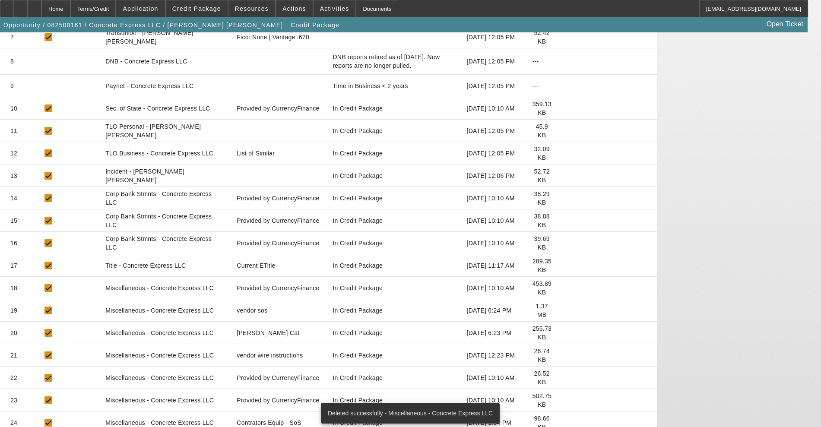
click at [565, 423] on icon at bounding box center [565, 423] width 0 height 0
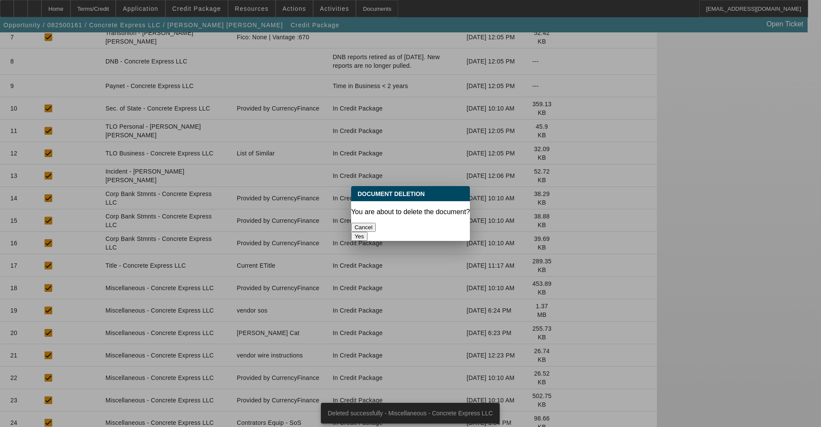
click at [367, 232] on button "Yes" at bounding box center [359, 236] width 16 height 9
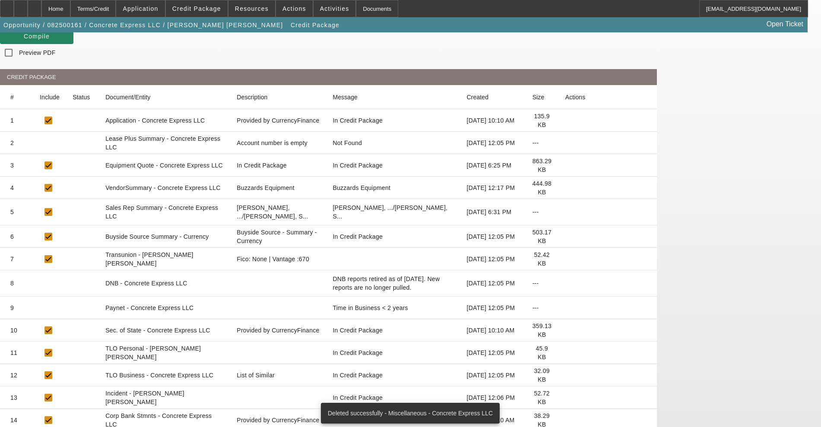
scroll to position [286, 0]
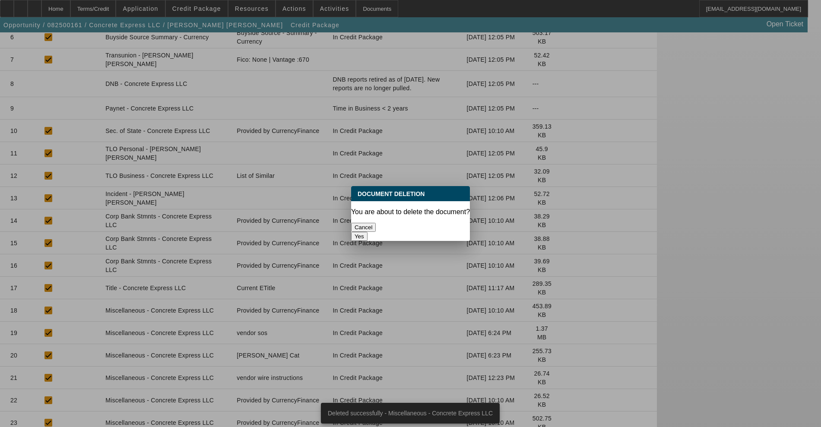
scroll to position [0, 0]
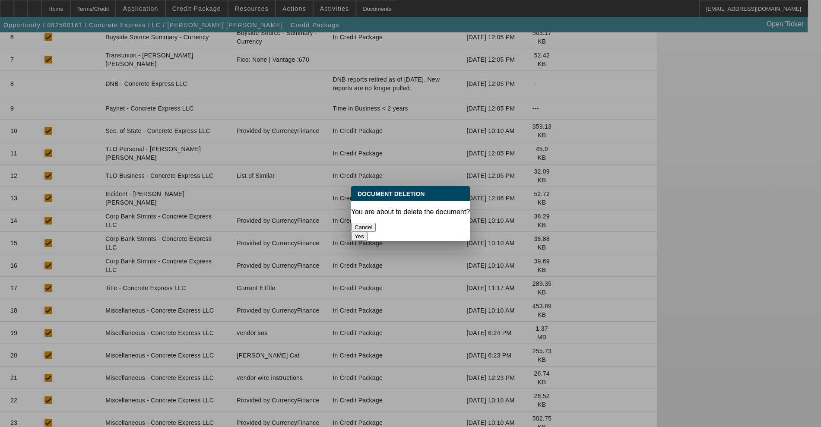
click at [367, 232] on button "Yes" at bounding box center [359, 236] width 16 height 9
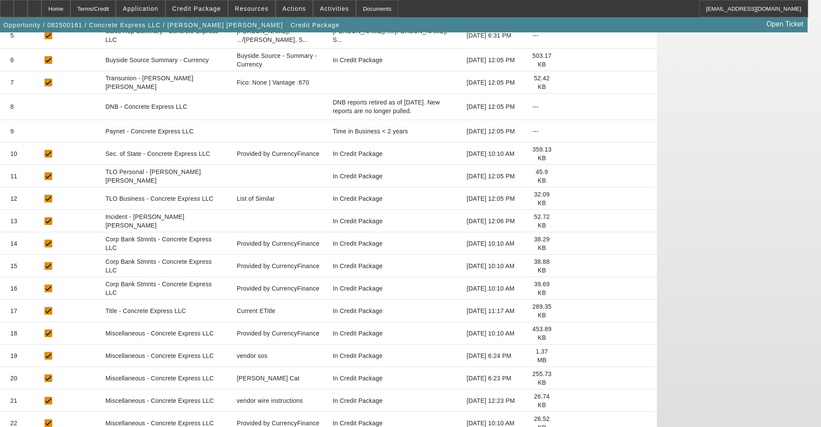
scroll to position [263, 0]
click at [565, 423] on icon at bounding box center [565, 423] width 0 height 0
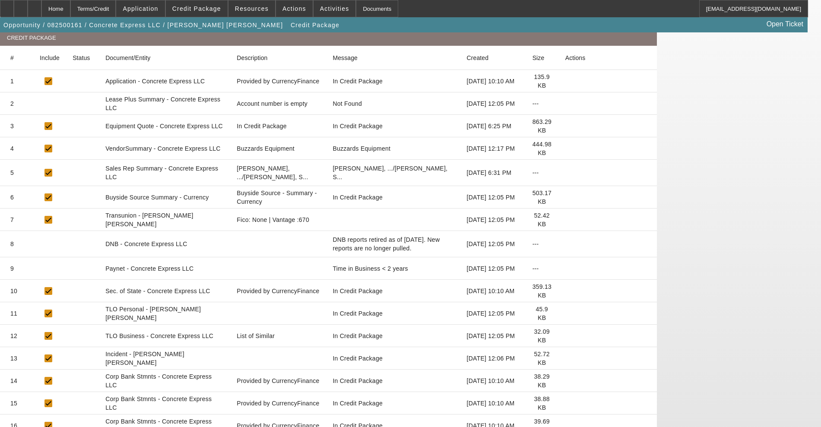
scroll to position [0, 0]
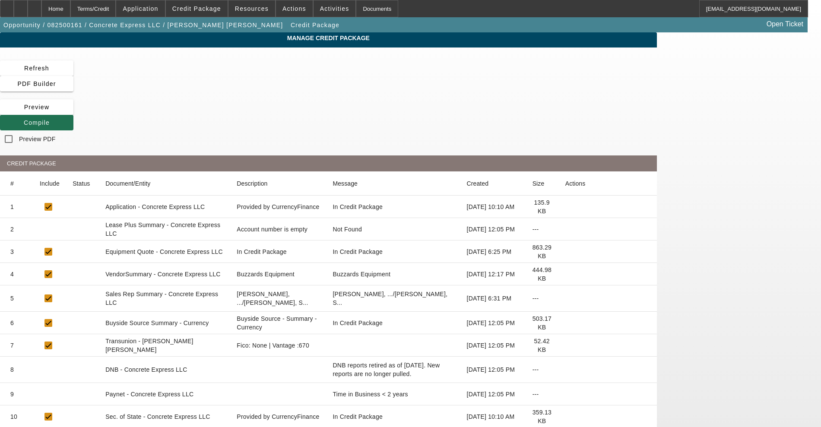
click at [50, 119] on span "Compile" at bounding box center [37, 122] width 26 height 7
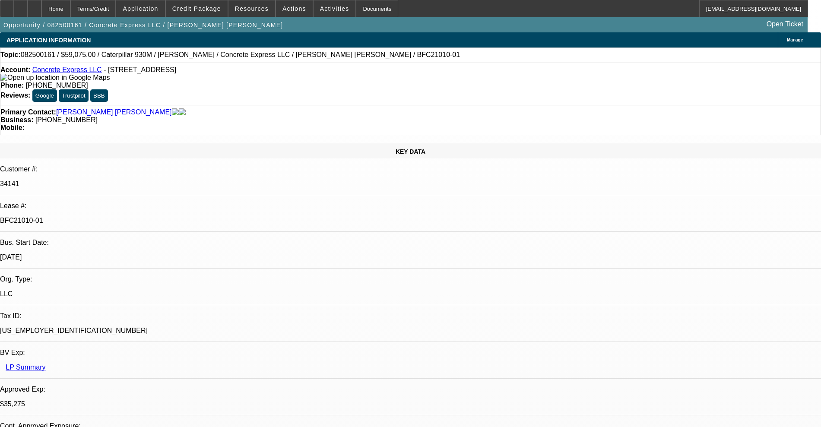
select select "0.15"
select select "2"
select select "0"
select select "6"
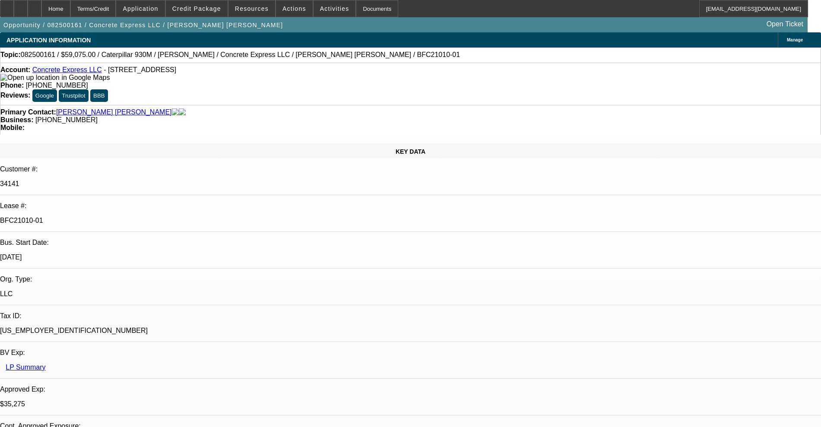
select select "0.15"
select select "2"
select select "0"
select select "6"
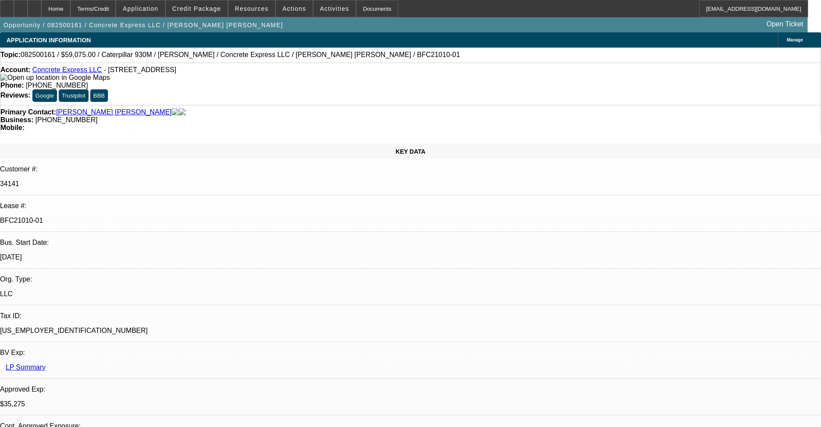
select select "0.15"
select select "2"
select select "0"
select select "6"
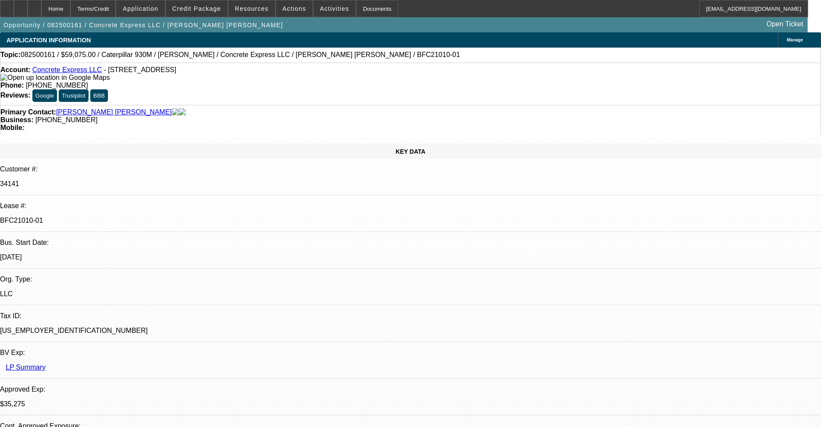
select select "0.2"
select select "2"
select select "0"
select select "6"
